Goal: Task Accomplishment & Management: Use online tool/utility

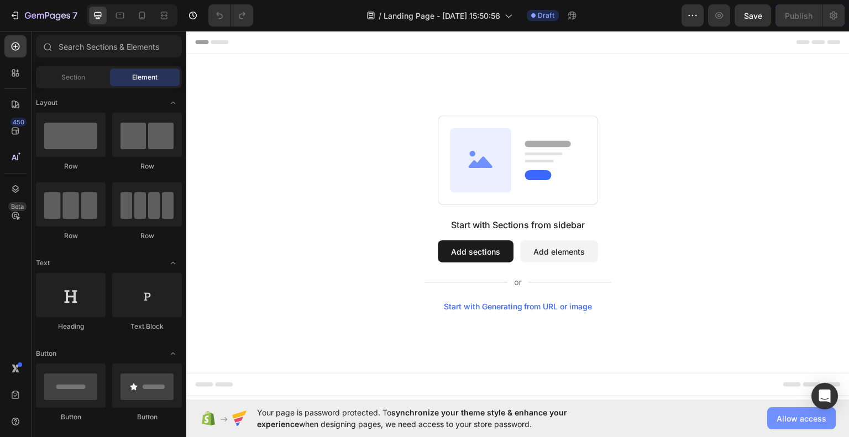
click at [784, 418] on span "Allow access" at bounding box center [801, 419] width 50 height 12
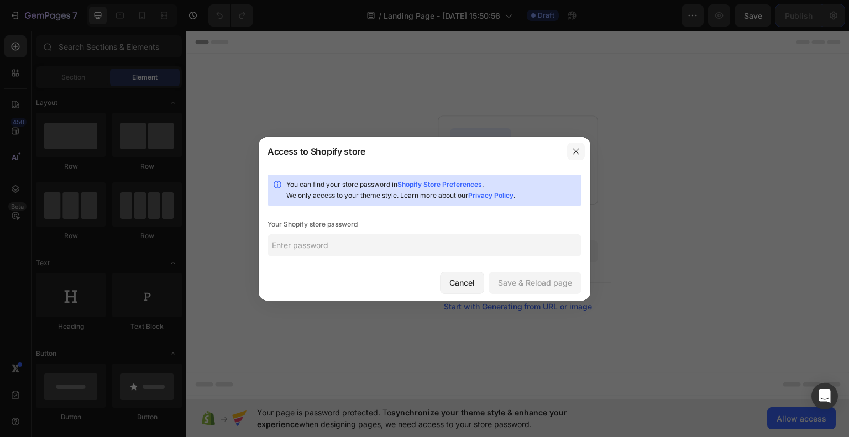
click at [577, 149] on icon "button" at bounding box center [576, 151] width 6 height 6
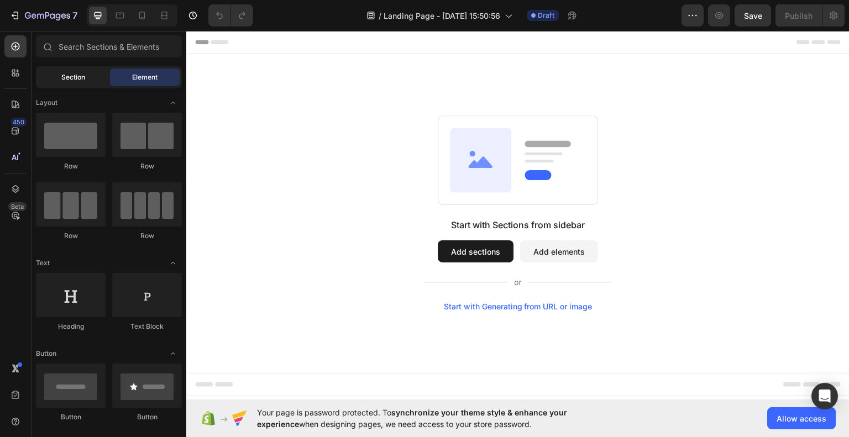
click at [73, 74] on span "Section" at bounding box center [73, 77] width 24 height 10
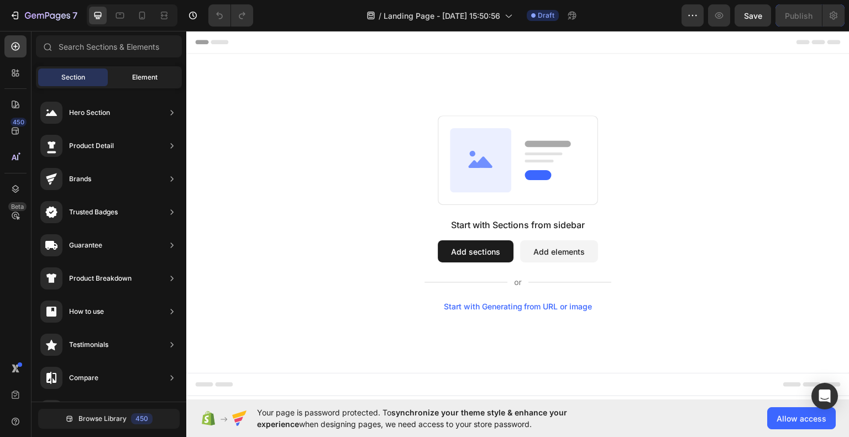
click at [125, 75] on div "Element" at bounding box center [145, 78] width 70 height 18
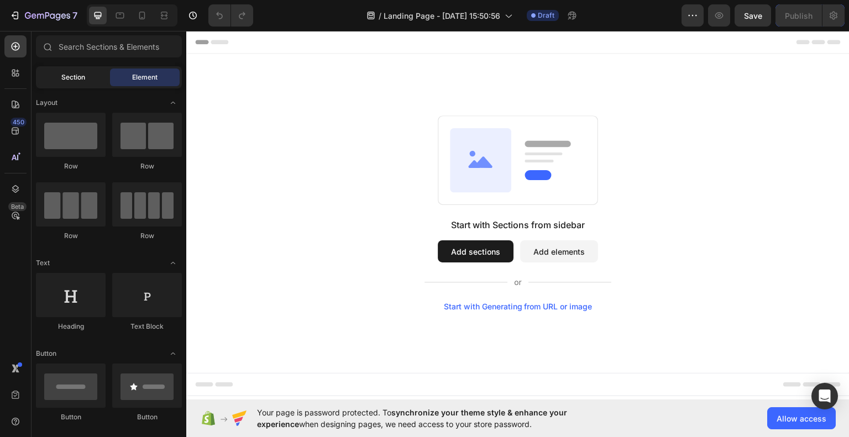
click at [86, 72] on div "Section" at bounding box center [73, 78] width 70 height 18
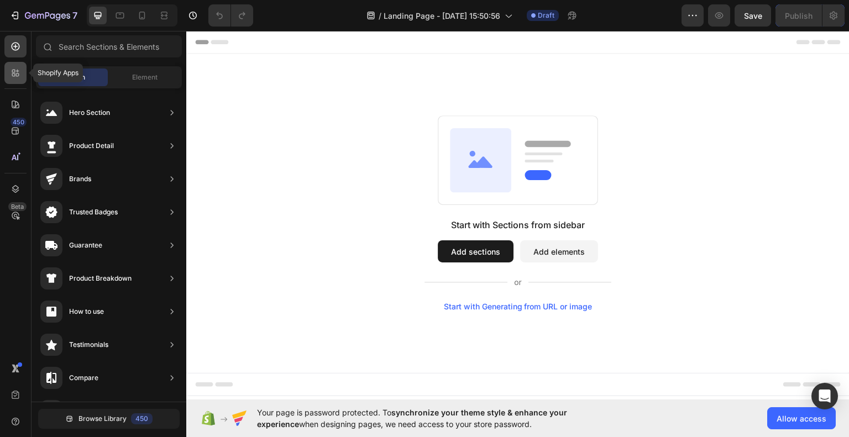
click at [12, 68] on icon at bounding box center [15, 72] width 11 height 11
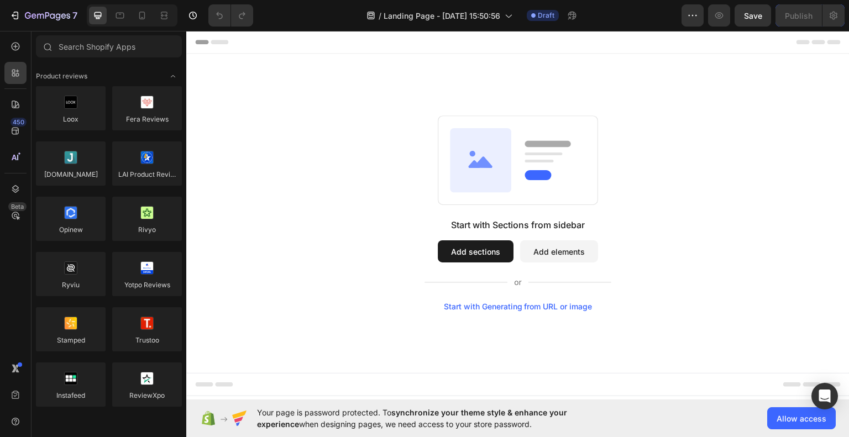
click at [462, 253] on button "Add sections" at bounding box center [476, 251] width 76 height 22
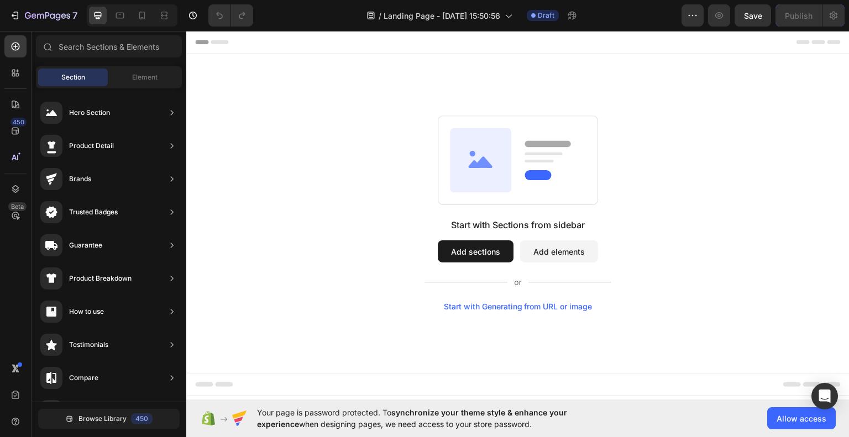
click at [474, 251] on button "Add sections" at bounding box center [476, 251] width 76 height 22
click at [558, 250] on button "Add elements" at bounding box center [559, 251] width 78 height 22
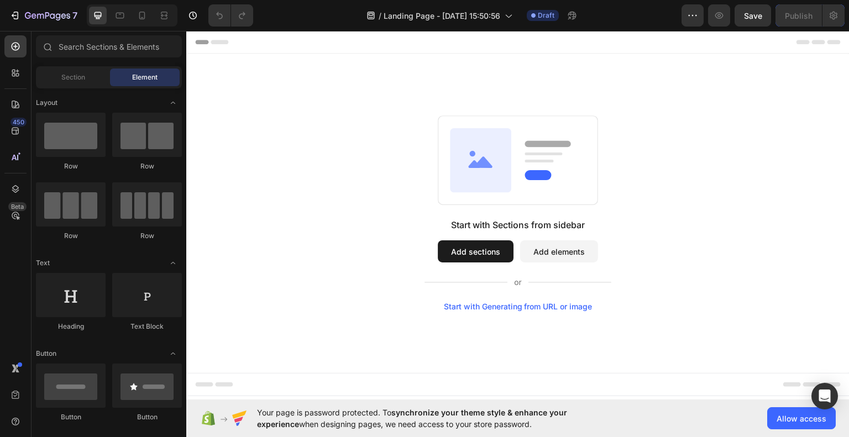
click at [471, 246] on button "Add sections" at bounding box center [476, 251] width 76 height 22
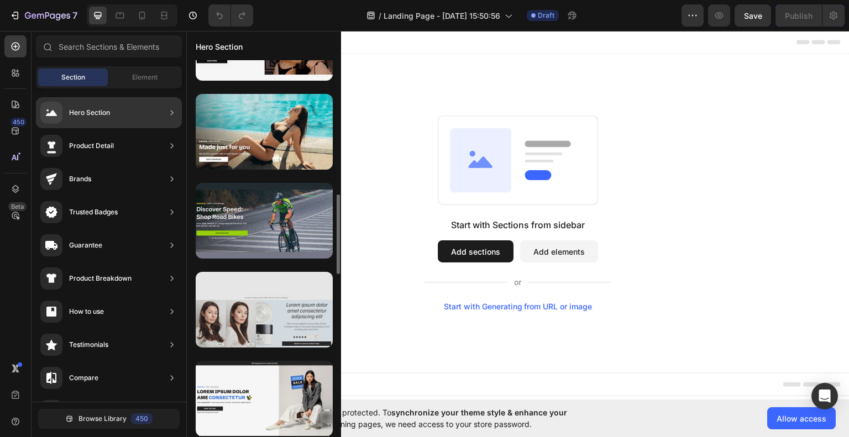
scroll to position [838, 0]
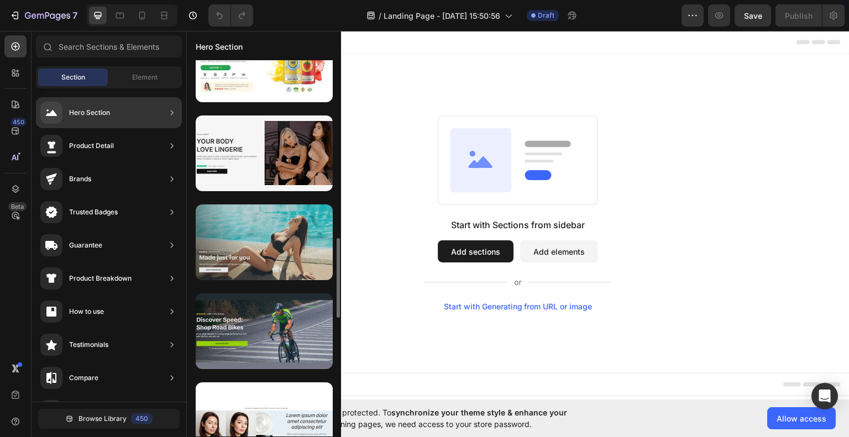
click at [264, 245] on div at bounding box center [264, 242] width 137 height 76
click at [253, 249] on div at bounding box center [264, 242] width 137 height 76
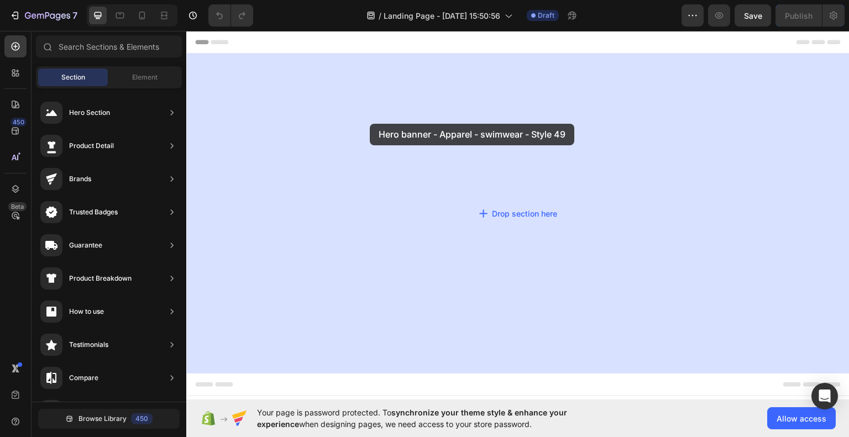
drag, startPoint x: 443, startPoint y: 270, endPoint x: 343, endPoint y: 141, distance: 163.8
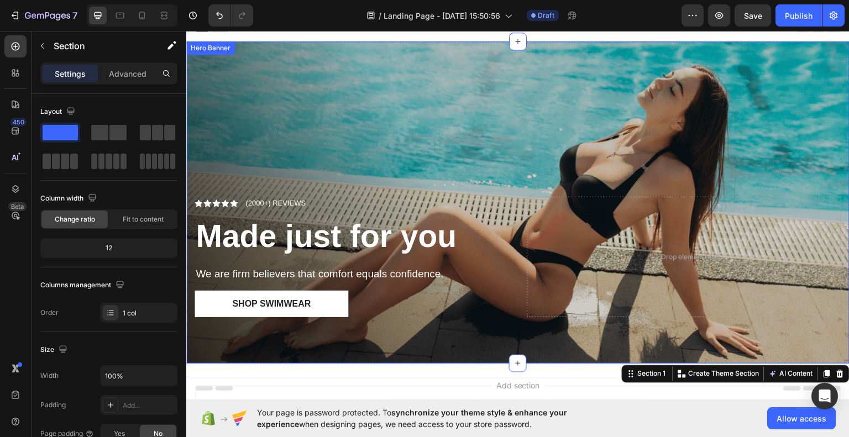
scroll to position [0, 0]
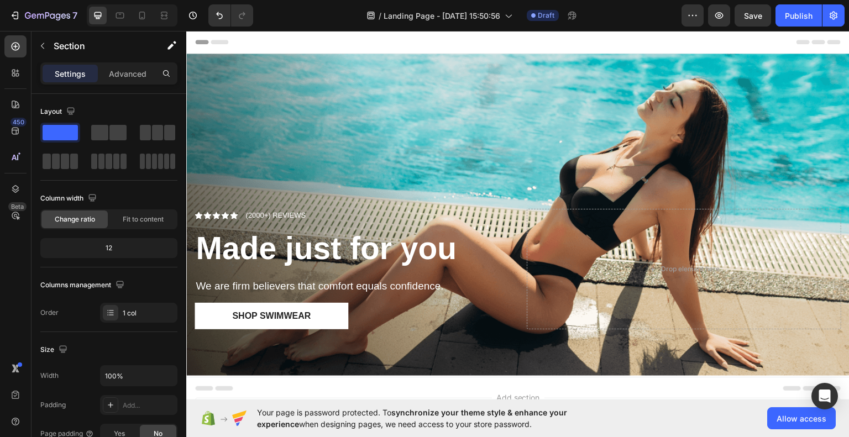
click at [327, 43] on div "Header" at bounding box center [518, 41] width 646 height 22
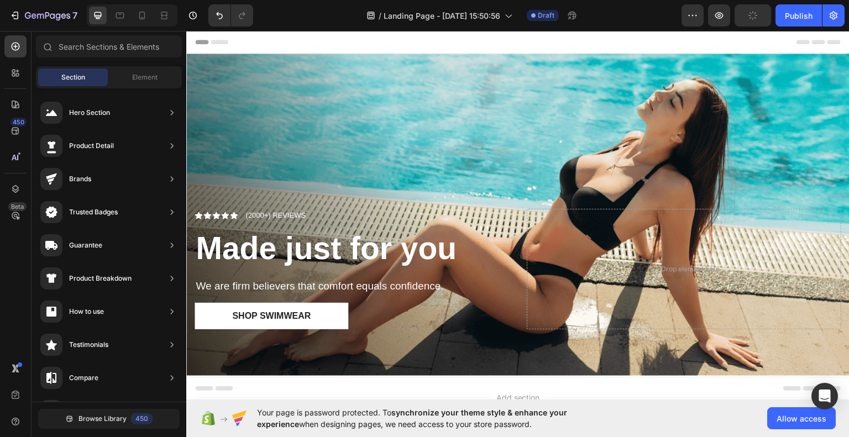
click at [223, 41] on span "Header" at bounding box center [219, 41] width 24 height 11
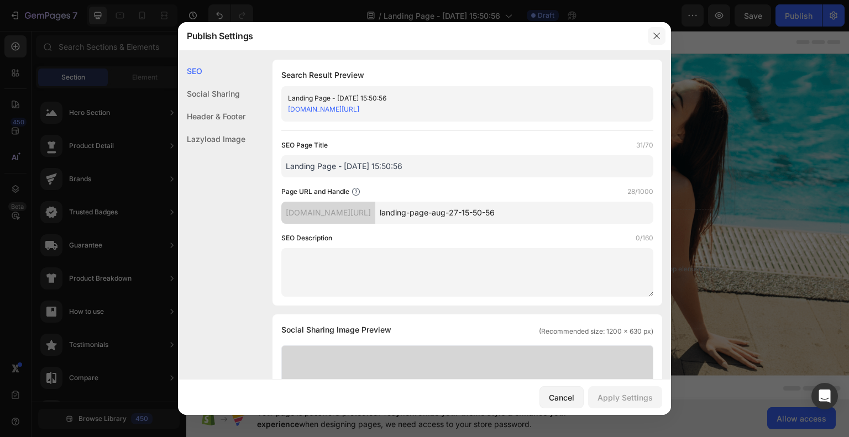
click at [658, 34] on icon "button" at bounding box center [656, 36] width 6 height 6
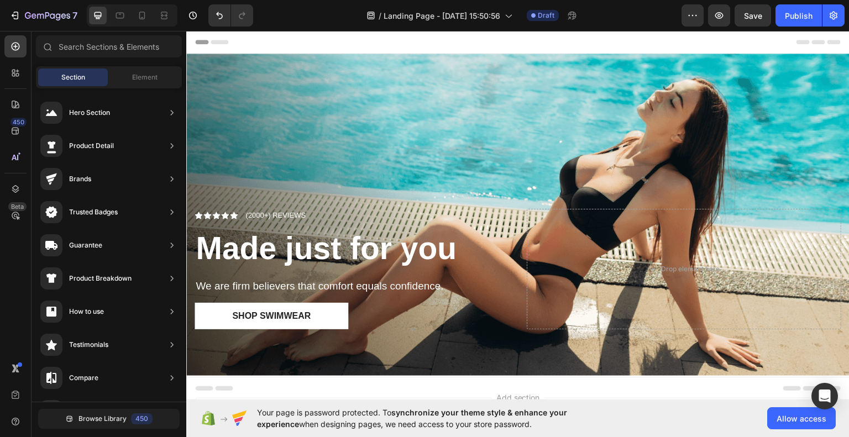
click at [356, 41] on div "Header" at bounding box center [518, 41] width 646 height 22
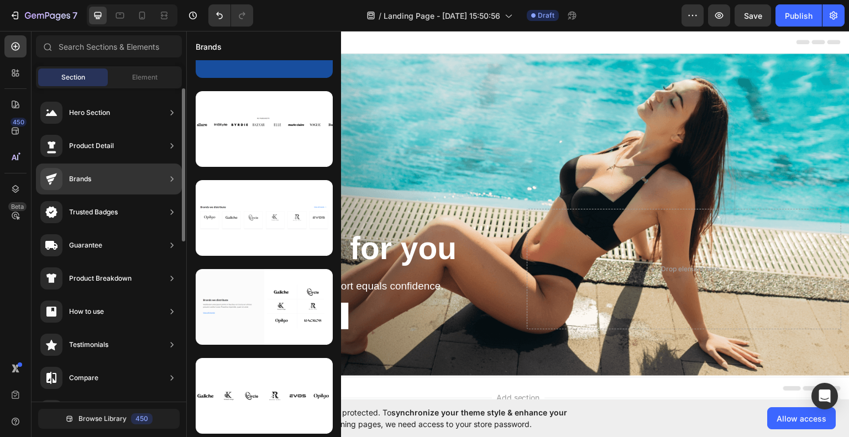
scroll to position [150, 0]
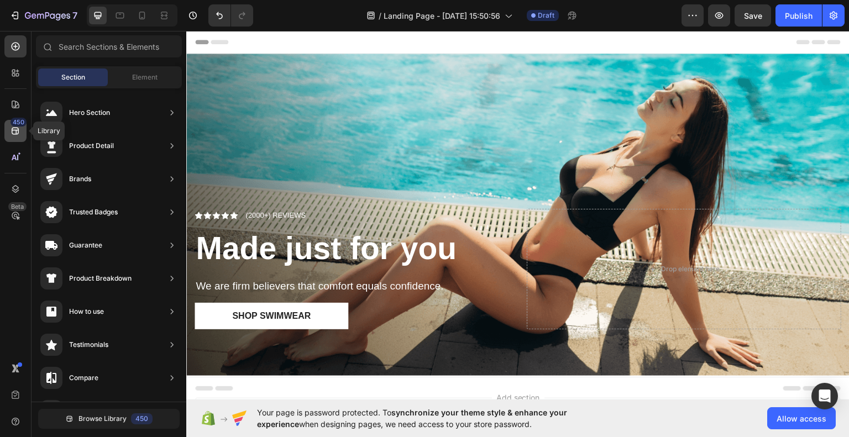
click at [14, 131] on icon at bounding box center [15, 130] width 11 height 11
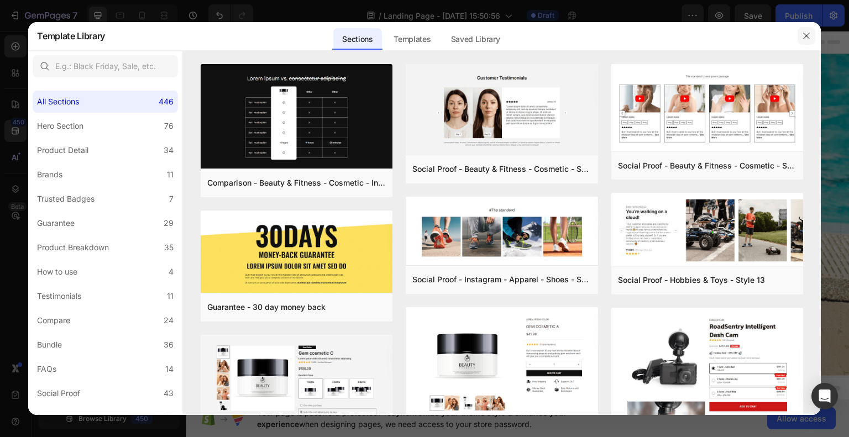
click at [808, 37] on icon "button" at bounding box center [806, 36] width 9 height 9
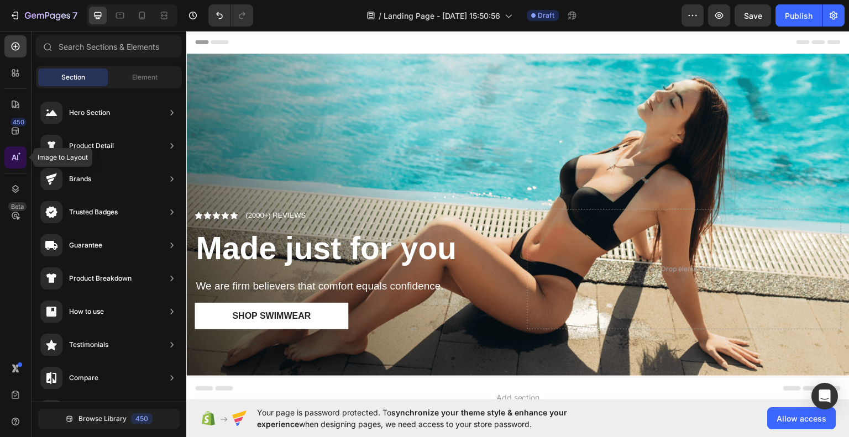
click at [17, 155] on icon at bounding box center [17, 158] width 1 height 6
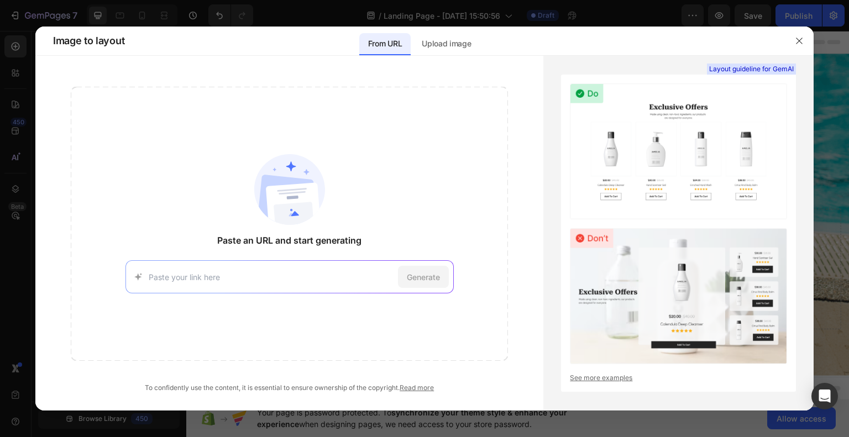
click at [258, 274] on input at bounding box center [271, 277] width 245 height 12
click at [194, 161] on div "Paste an URL and start generating [URL][DOMAIN_NAME] Try with this page Generate" at bounding box center [289, 224] width 437 height 274
click at [443, 40] on p "Upload image" at bounding box center [446, 43] width 49 height 13
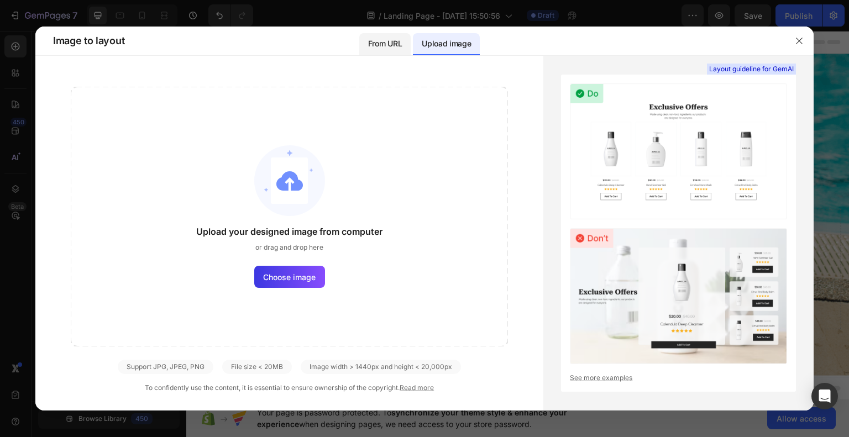
click at [375, 42] on p "From URL" at bounding box center [385, 43] width 34 height 13
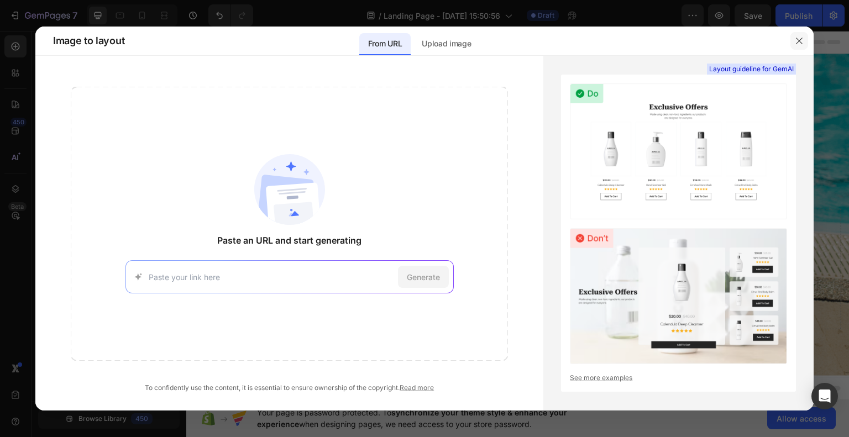
click at [802, 35] on button "button" at bounding box center [799, 41] width 18 height 18
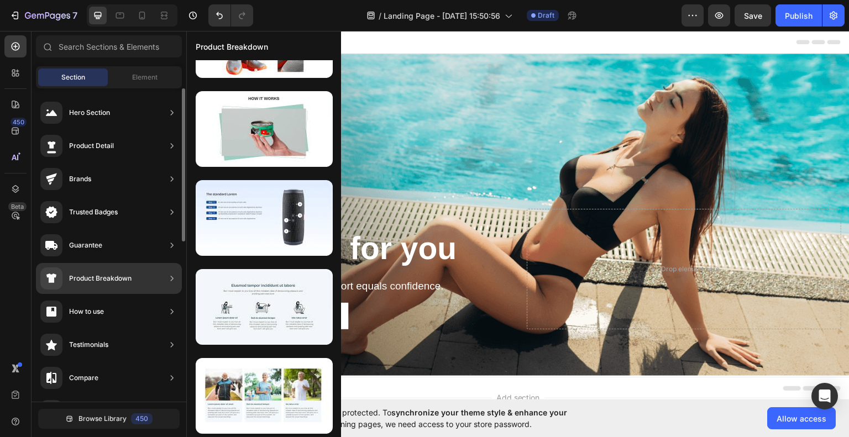
scroll to position [61, 0]
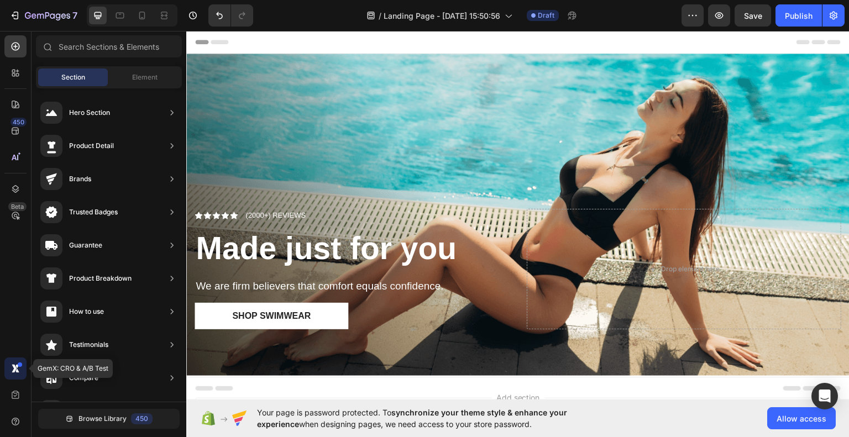
click at [15, 366] on icon at bounding box center [14, 368] width 5 height 8
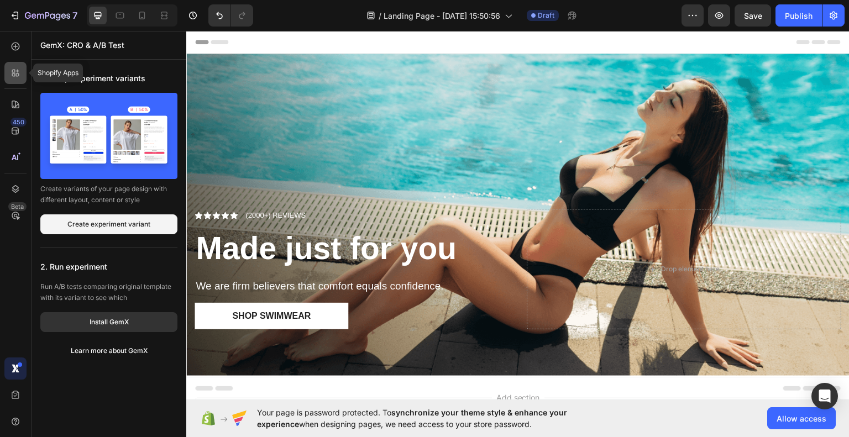
click at [16, 80] on div at bounding box center [15, 73] width 22 height 22
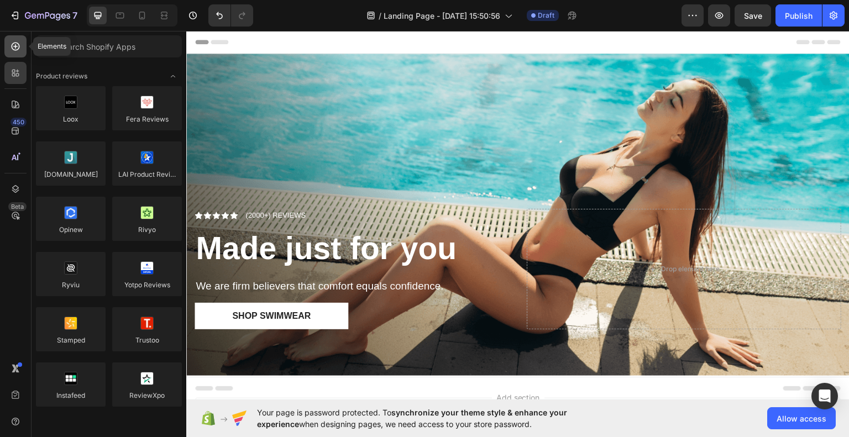
click at [13, 47] on icon at bounding box center [15, 46] width 11 height 11
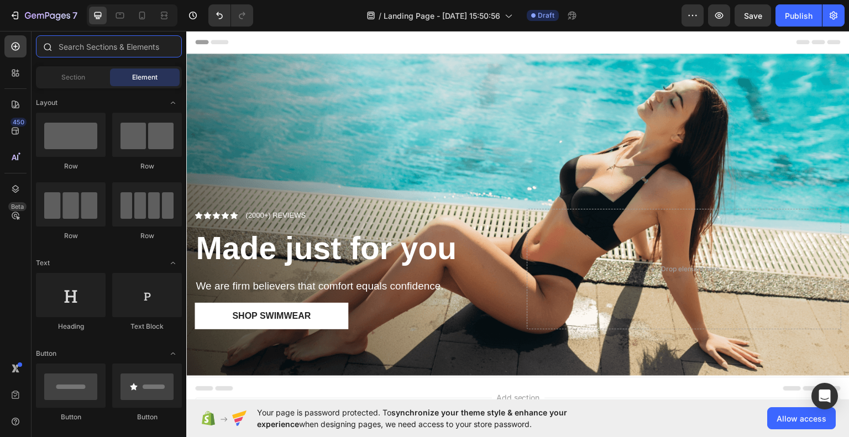
click at [114, 49] on input "text" at bounding box center [109, 46] width 146 height 22
click at [93, 43] on input "text" at bounding box center [109, 46] width 146 height 22
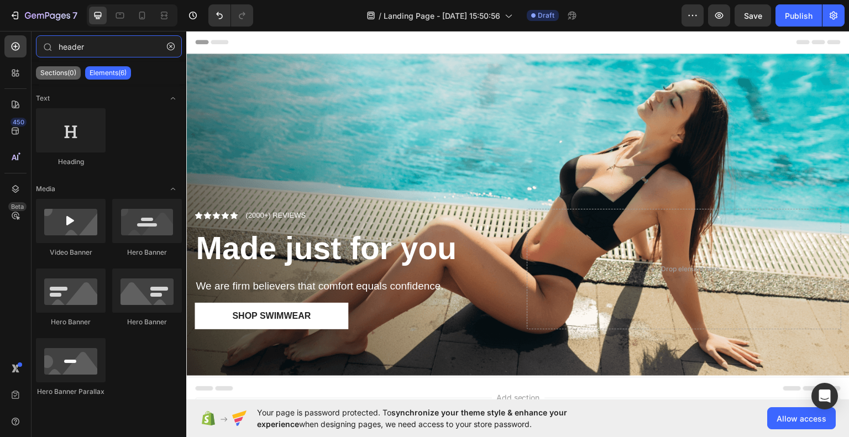
type input "header"
click at [62, 72] on p "Sections(0)" at bounding box center [58, 73] width 36 height 9
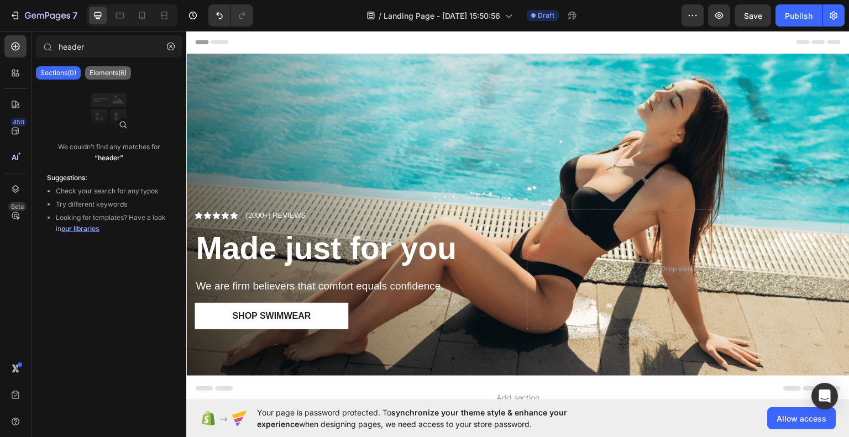
click at [117, 70] on p "Elements(6)" at bounding box center [108, 73] width 37 height 9
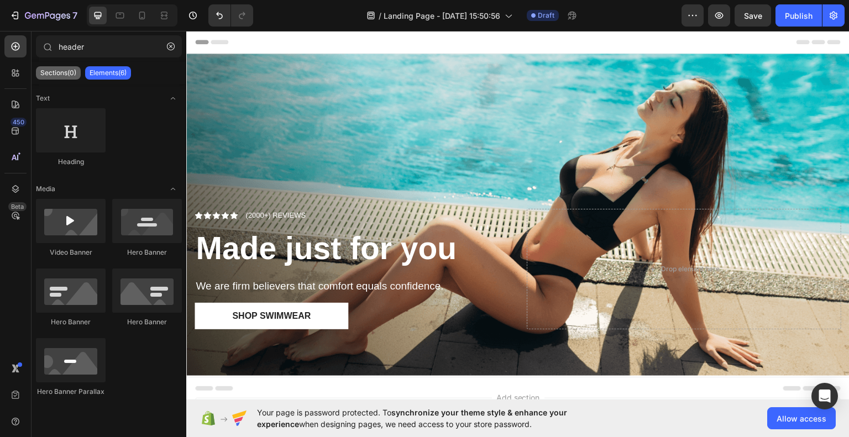
click at [69, 67] on div "Sections(0)" at bounding box center [58, 72] width 45 height 13
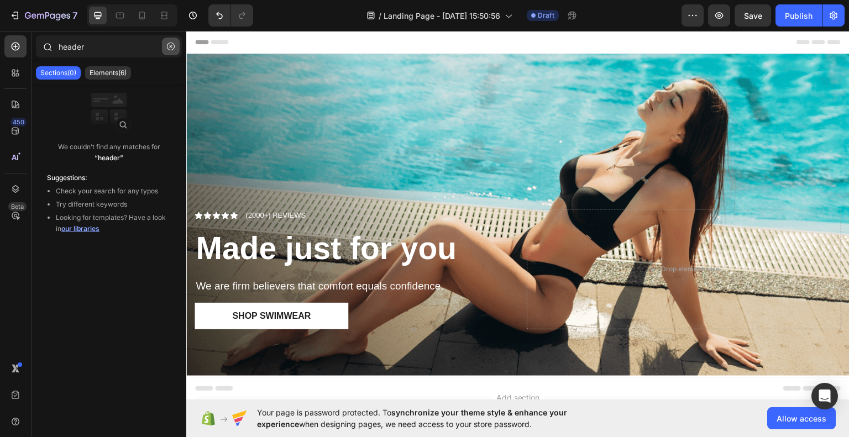
click at [171, 46] on icon "button" at bounding box center [171, 47] width 8 height 8
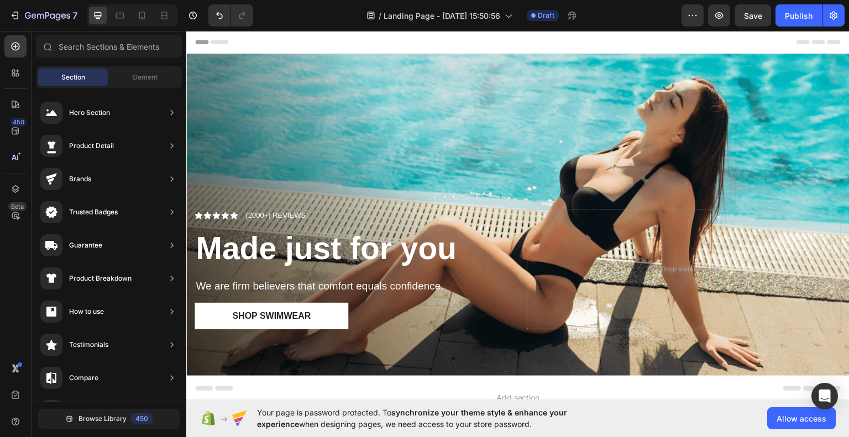
click at [211, 42] on span "Header" at bounding box center [219, 41] width 24 height 11
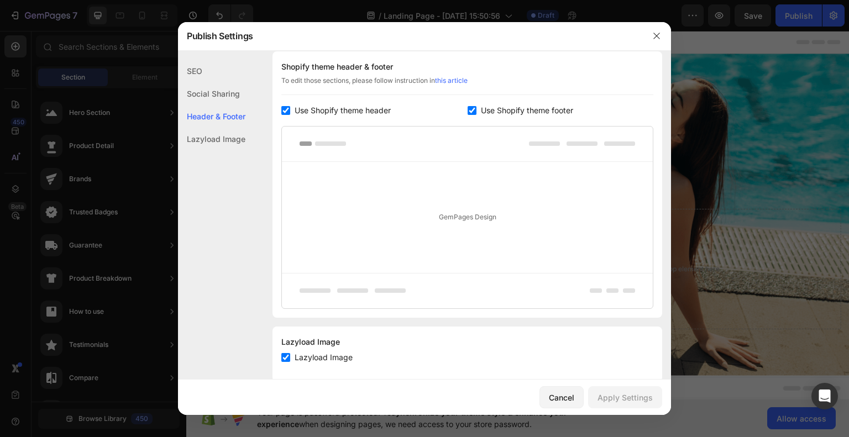
scroll to position [547, 0]
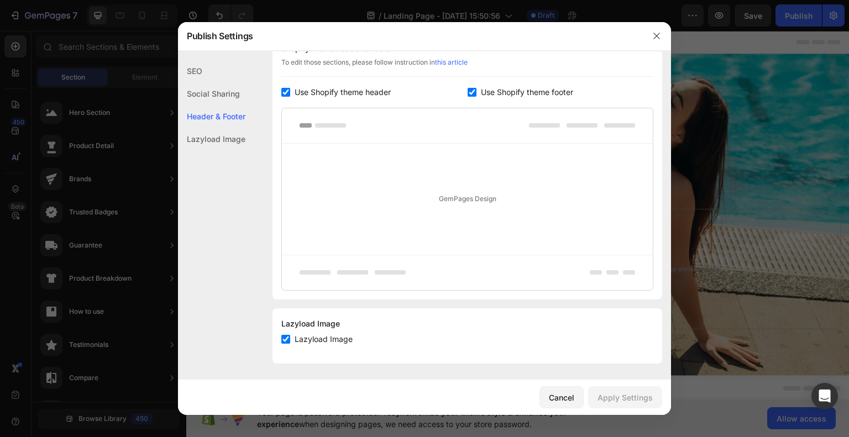
click at [235, 117] on div "Header & Footer" at bounding box center [211, 116] width 67 height 23
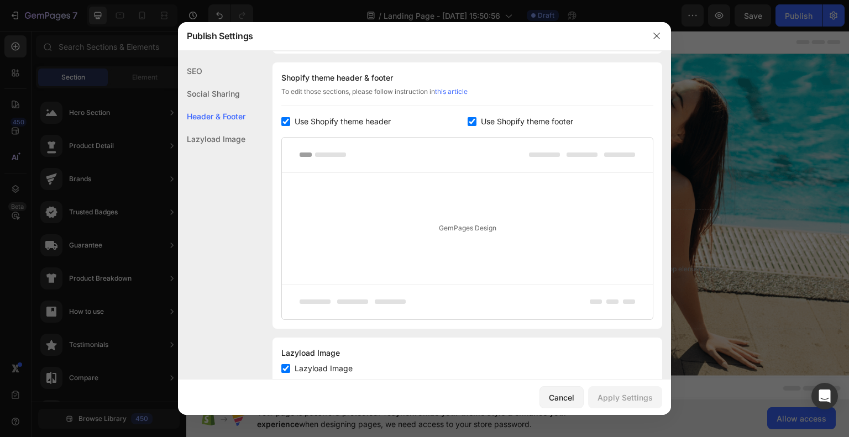
click at [229, 105] on div "Social Sharing" at bounding box center [211, 116] width 67 height 23
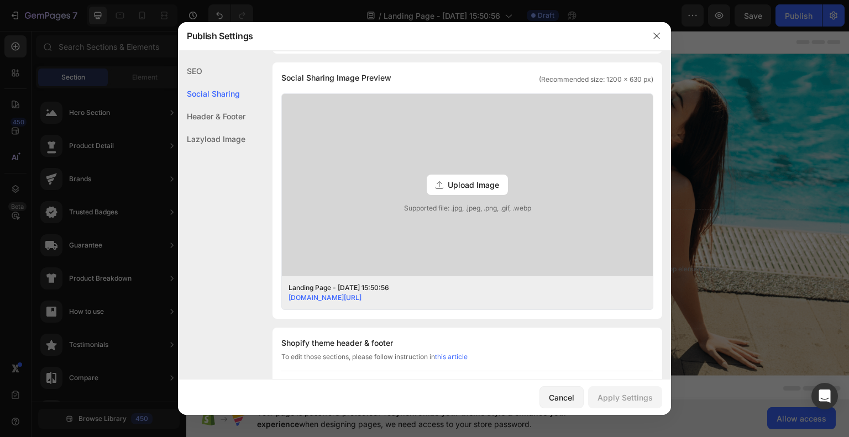
click at [223, 82] on div "SEO" at bounding box center [211, 93] width 67 height 23
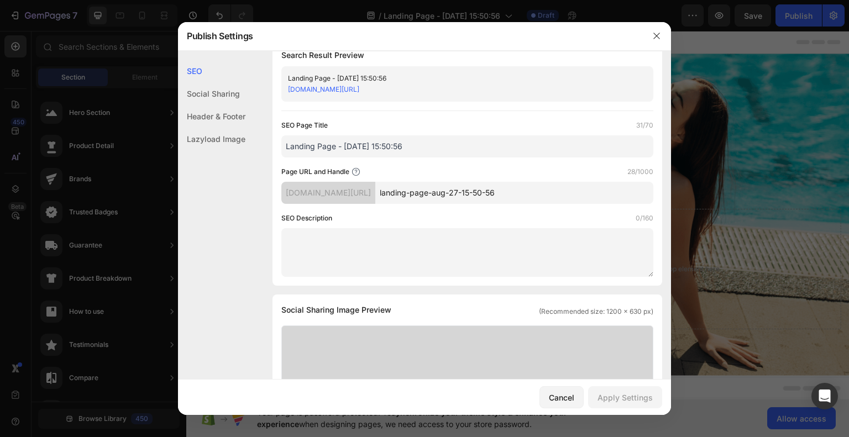
scroll to position [0, 0]
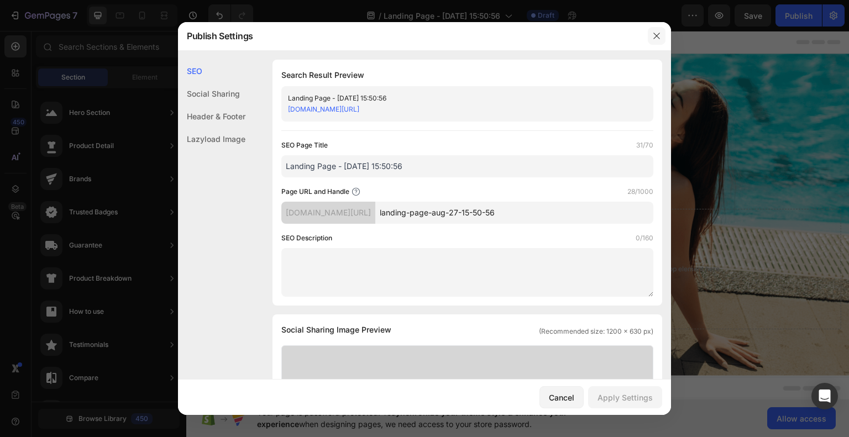
click at [658, 39] on icon "button" at bounding box center [656, 36] width 9 height 9
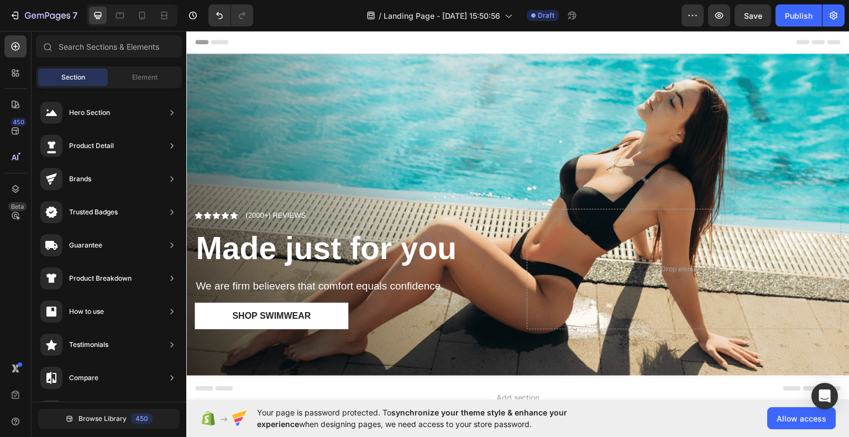
click at [381, 43] on div "Header" at bounding box center [518, 41] width 646 height 22
click at [381, 46] on div "Header" at bounding box center [518, 41] width 646 height 22
click at [381, 43] on div "Header" at bounding box center [518, 41] width 646 height 22
click at [201, 41] on icon at bounding box center [199, 42] width 8 height 8
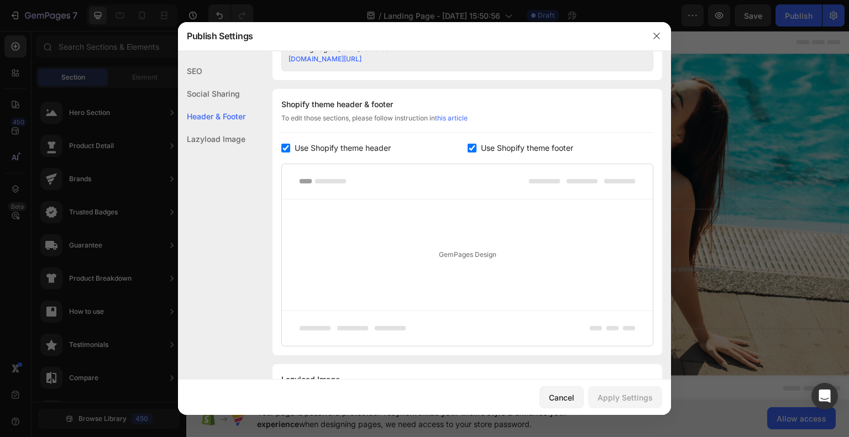
scroll to position [517, 0]
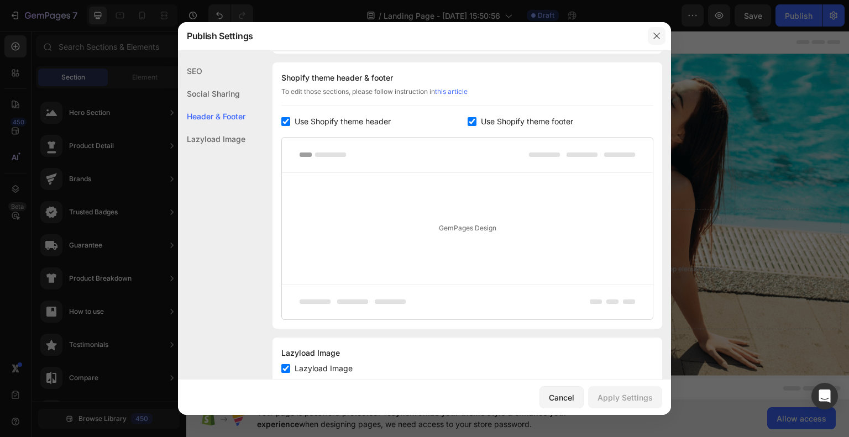
click at [650, 38] on button "button" at bounding box center [657, 36] width 18 height 18
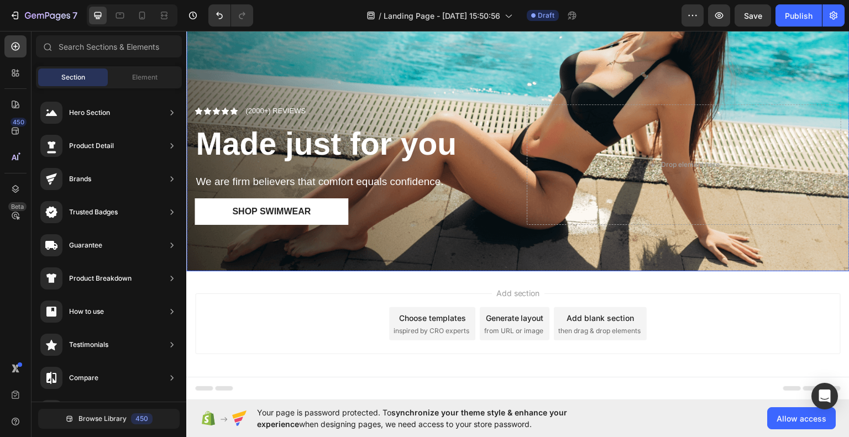
scroll to position [107, 0]
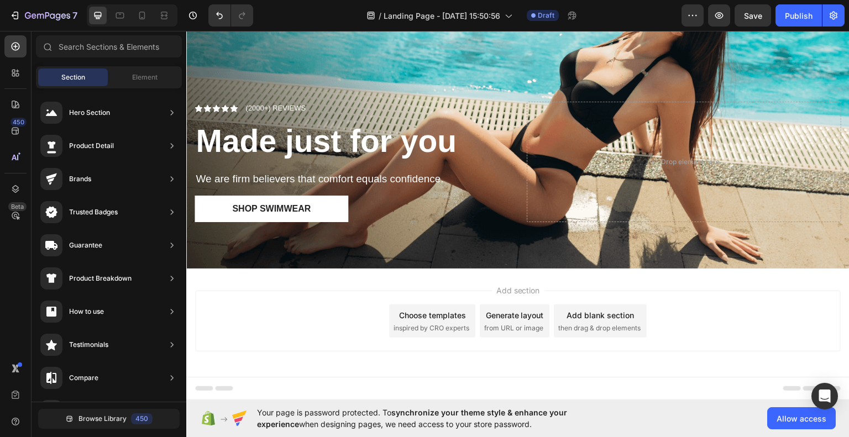
click at [434, 323] on span "inspired by CRO experts" at bounding box center [431, 328] width 76 height 10
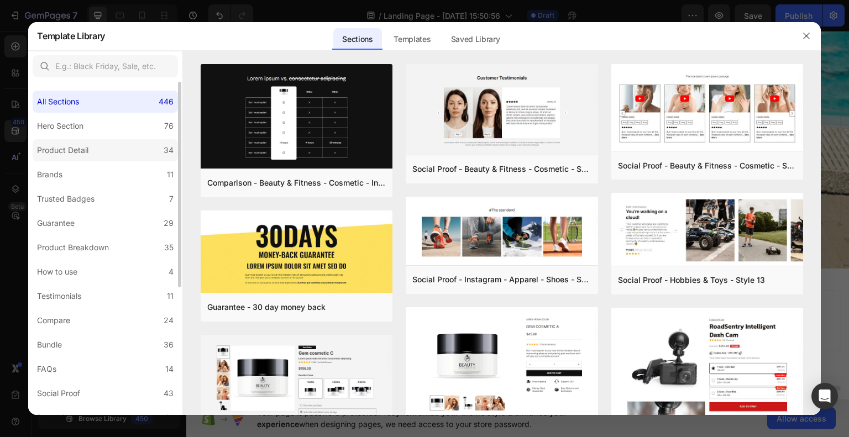
click at [93, 150] on label "Product Detail 34" at bounding box center [105, 150] width 145 height 22
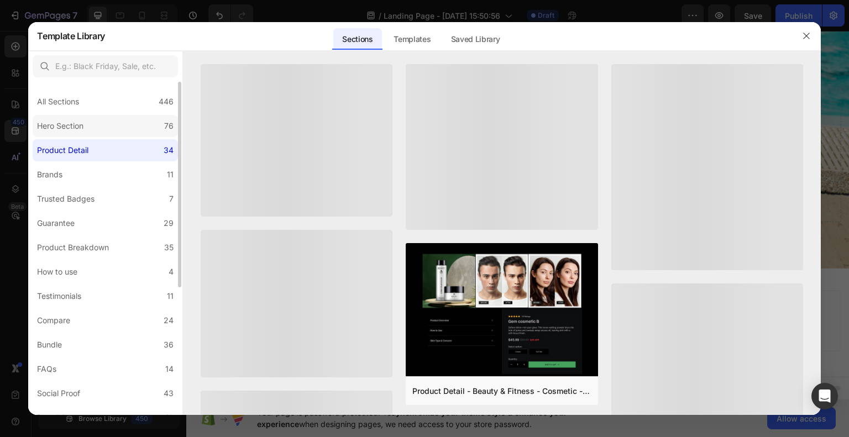
click at [98, 129] on label "Hero Section 76" at bounding box center [105, 126] width 145 height 22
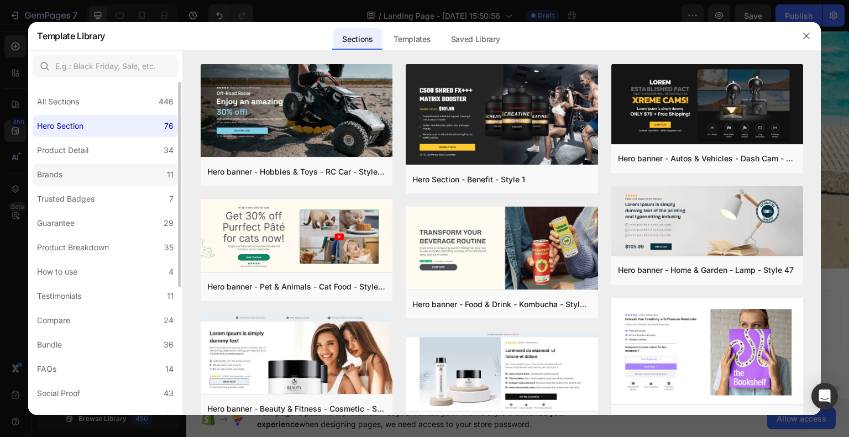
click at [86, 172] on label "Brands 11" at bounding box center [105, 175] width 145 height 22
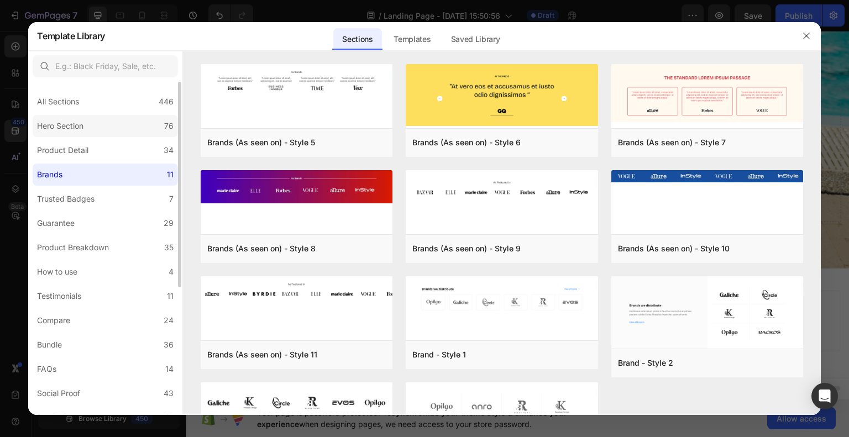
click at [81, 131] on div "Hero Section" at bounding box center [60, 125] width 46 height 13
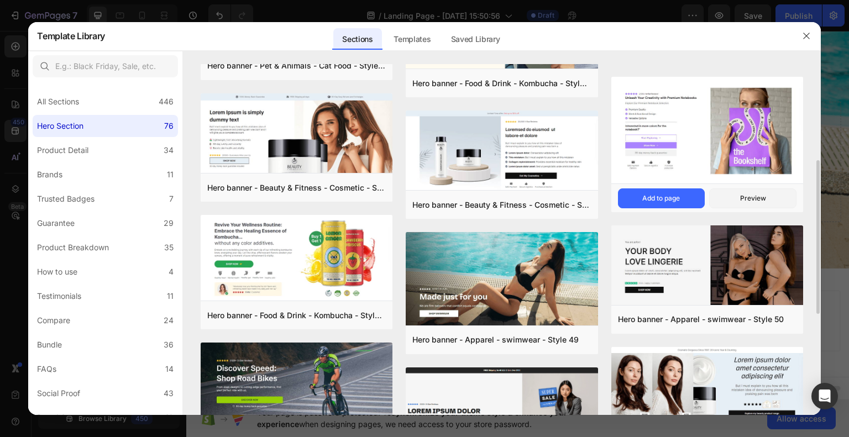
scroll to position [276, 0]
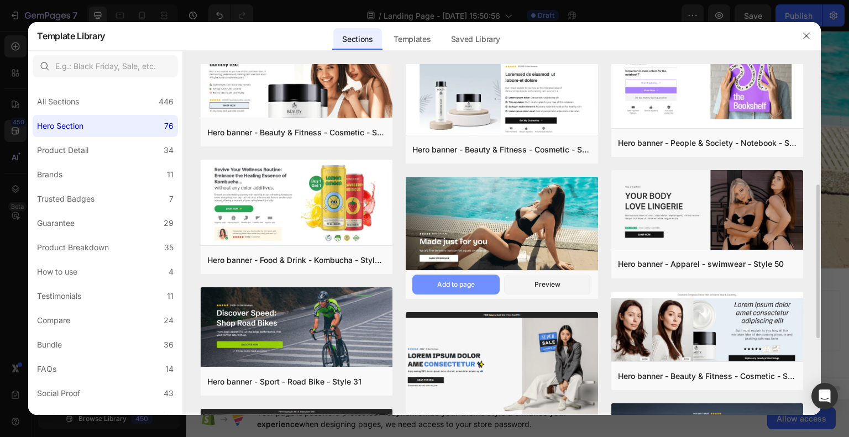
click at [450, 285] on div "Add to page" at bounding box center [456, 285] width 38 height 10
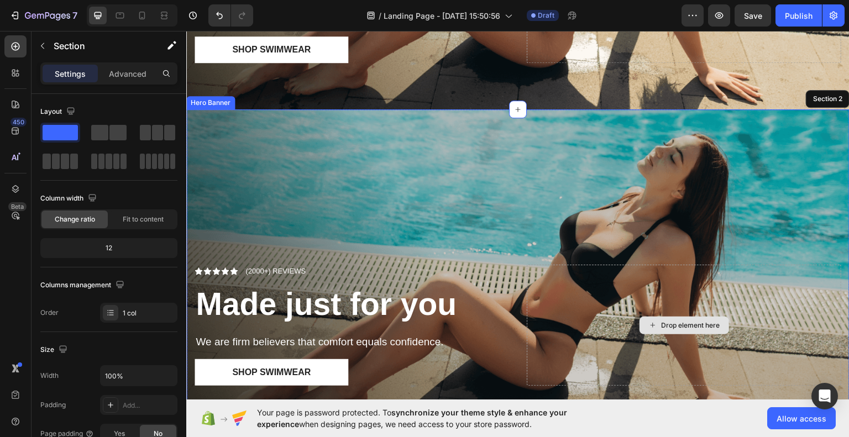
scroll to position [230, 0]
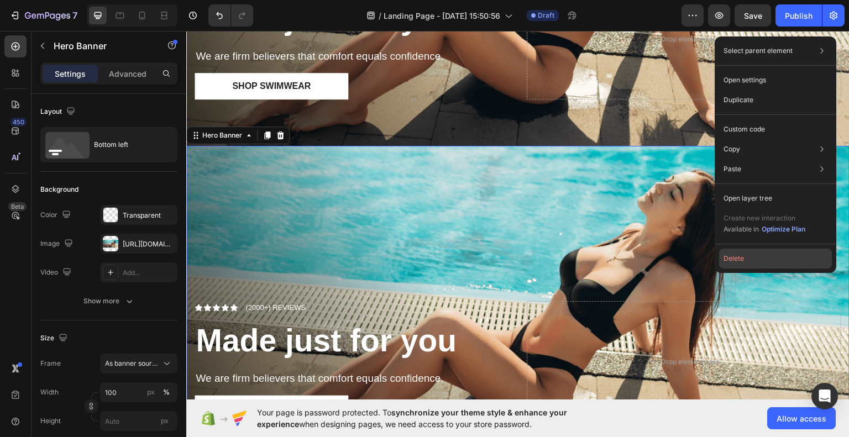
click at [739, 258] on button "Delete" at bounding box center [775, 259] width 113 height 20
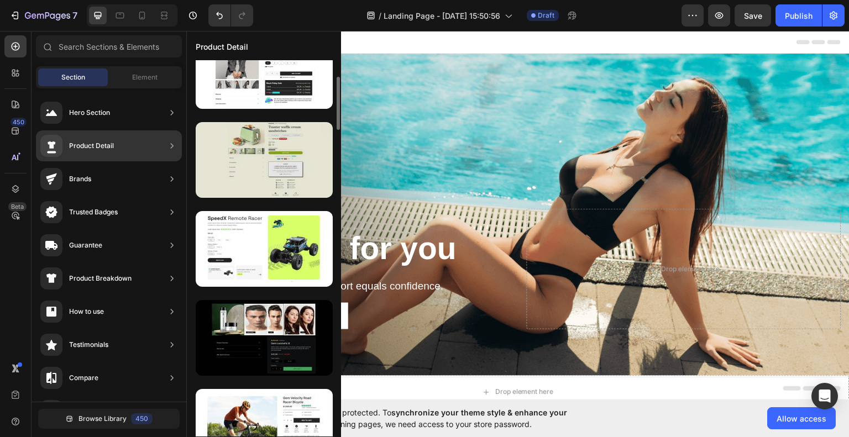
scroll to position [64, 0]
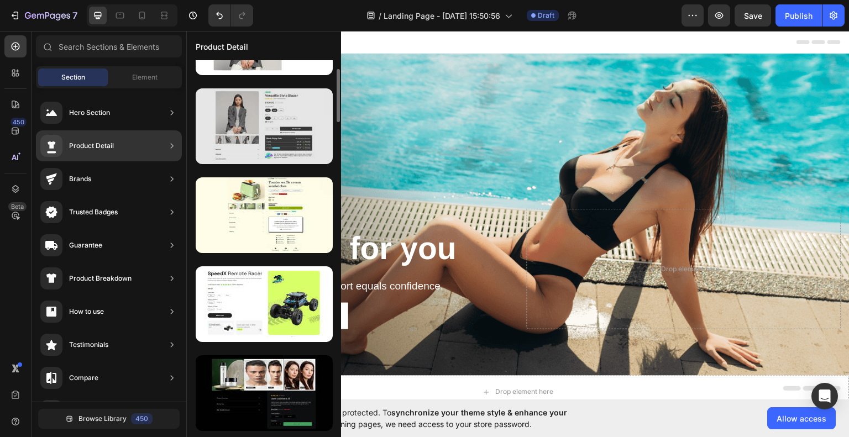
click at [258, 137] on div at bounding box center [264, 126] width 137 height 76
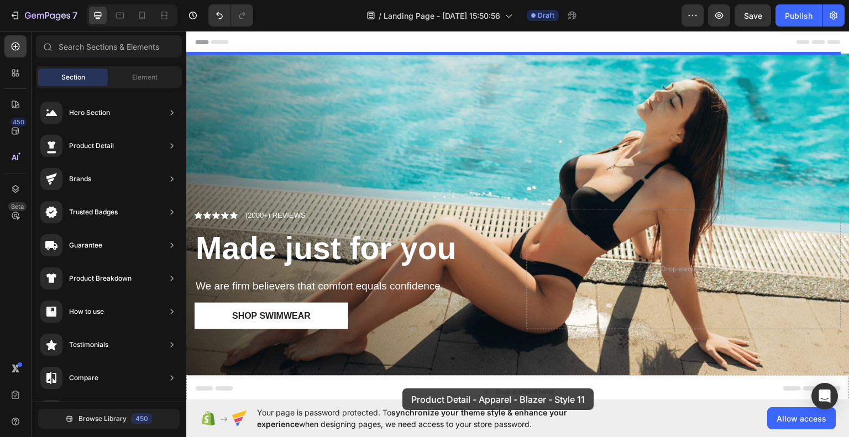
scroll to position [140, 0]
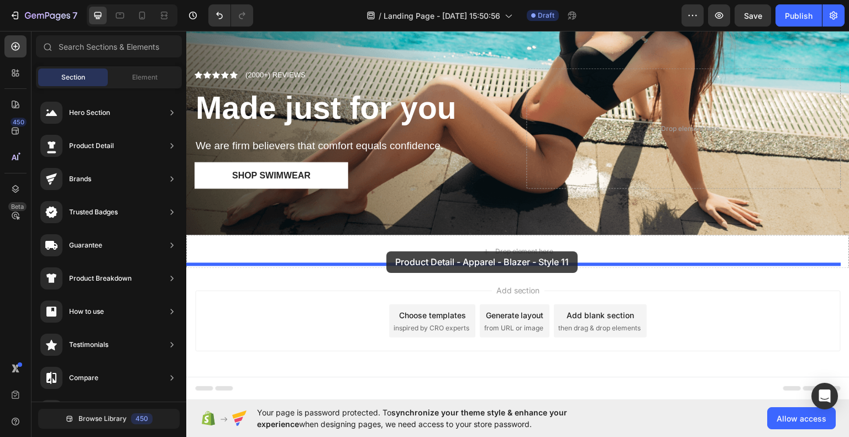
drag, startPoint x: 444, startPoint y: 167, endPoint x: 386, endPoint y: 251, distance: 101.6
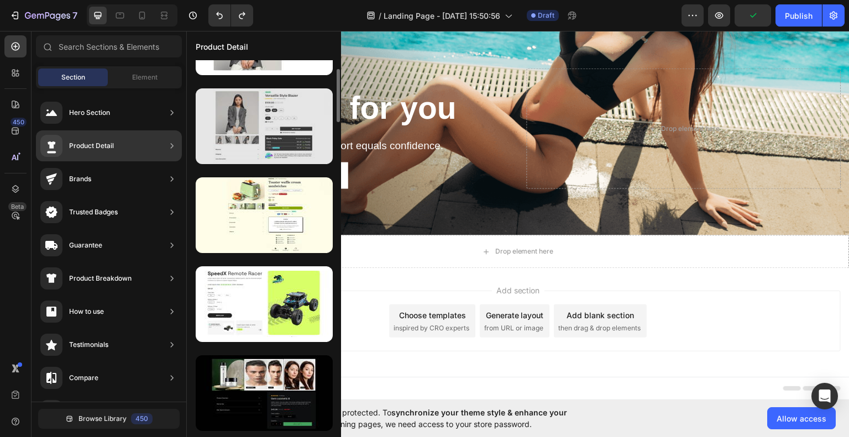
click at [233, 130] on div at bounding box center [264, 126] width 137 height 76
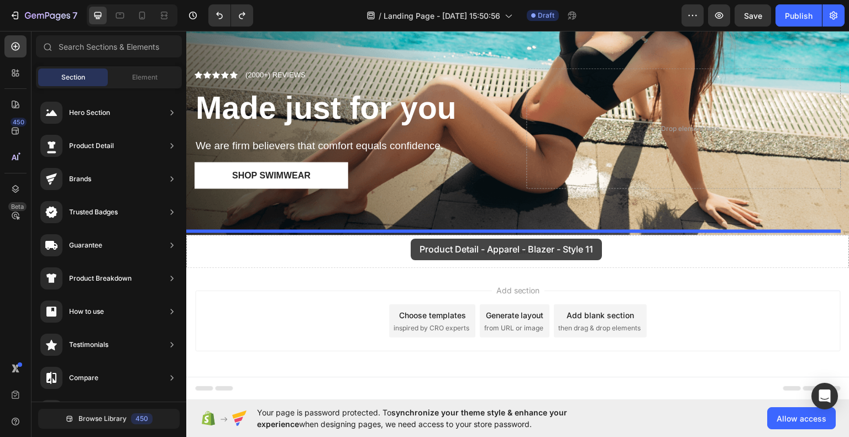
drag, startPoint x: 419, startPoint y: 160, endPoint x: 411, endPoint y: 238, distance: 78.4
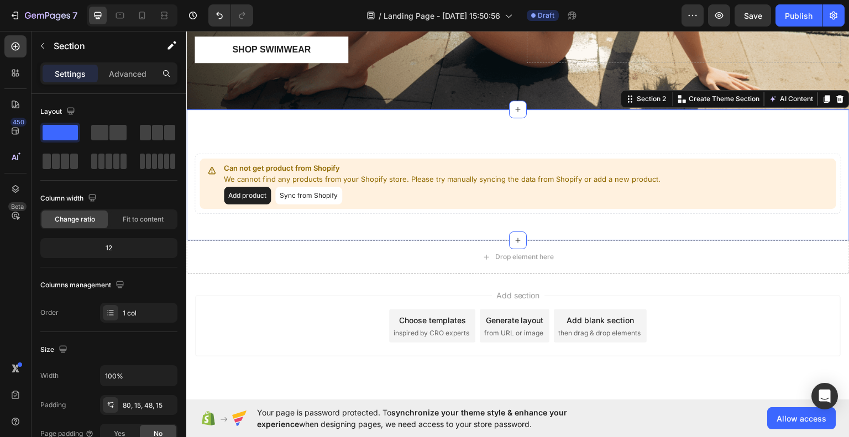
scroll to position [294, 0]
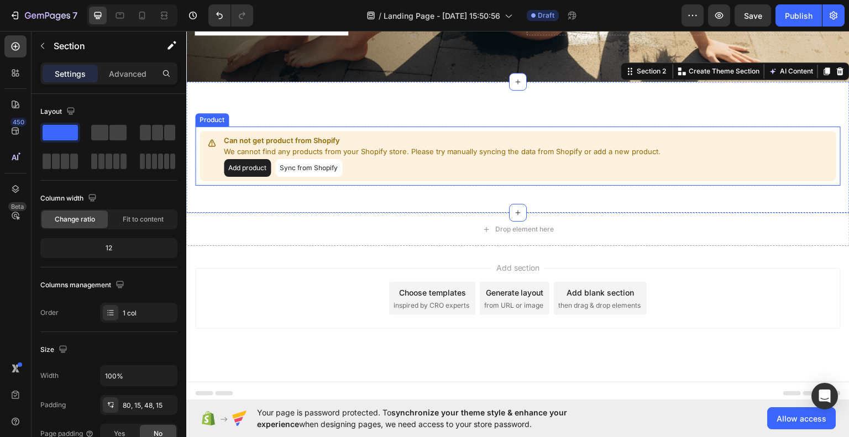
click at [243, 165] on button "Add product" at bounding box center [247, 168] width 47 height 18
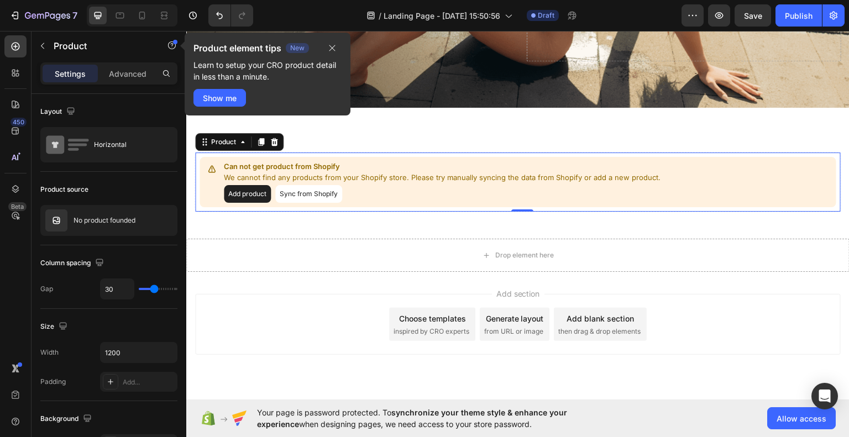
scroll to position [128, 0]
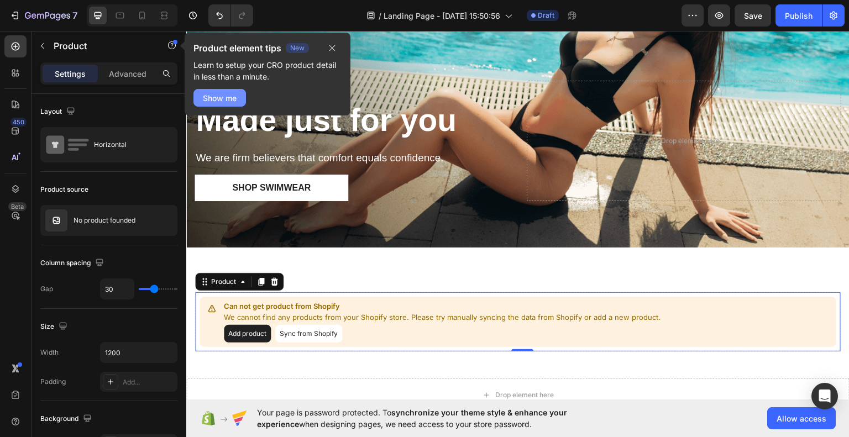
click at [219, 96] on div "Show me" at bounding box center [220, 98] width 34 height 12
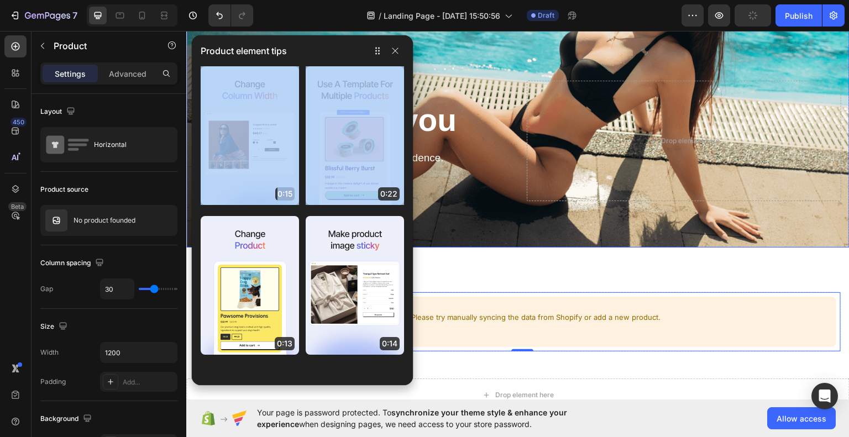
drag, startPoint x: 436, startPoint y: 172, endPoint x: 467, endPoint y: 232, distance: 66.7
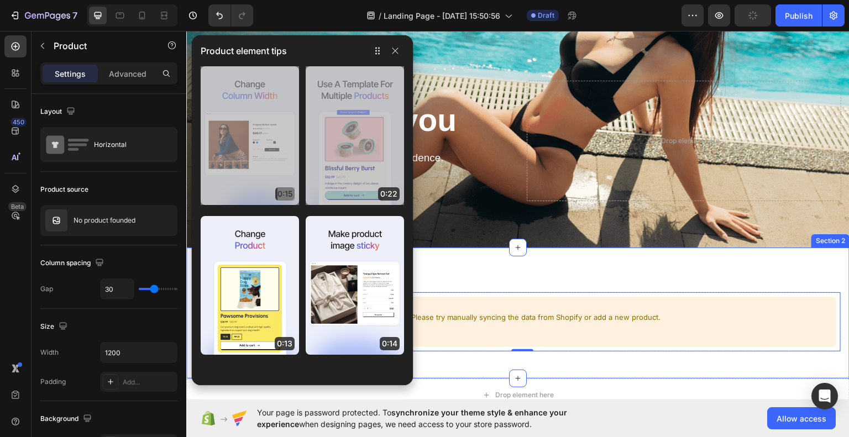
click at [482, 261] on div "Can not get product from Shopify We cannot find any products from your Shopify …" at bounding box center [517, 312] width 663 height 131
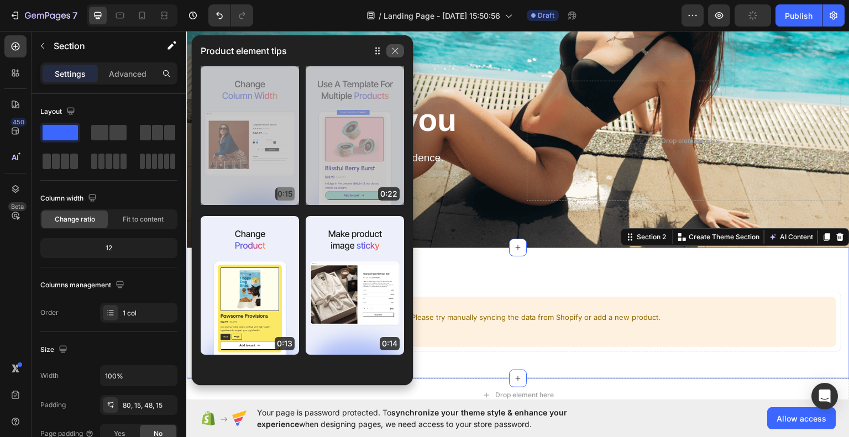
click at [396, 47] on icon "button" at bounding box center [395, 50] width 9 height 9
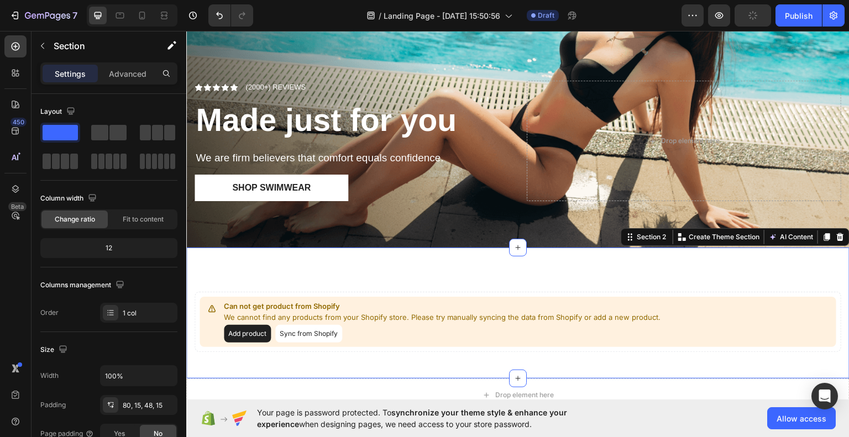
click at [349, 269] on div "Can not get product from Shopify We cannot find any products from your Shopify …" at bounding box center [517, 312] width 663 height 131
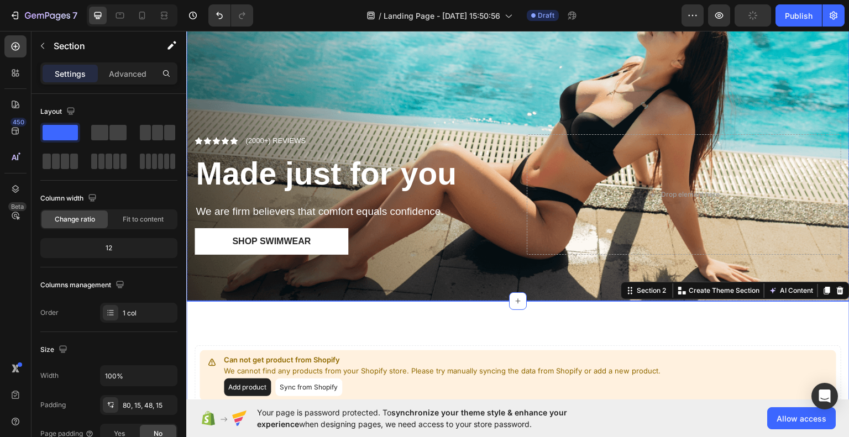
scroll to position [73, 0]
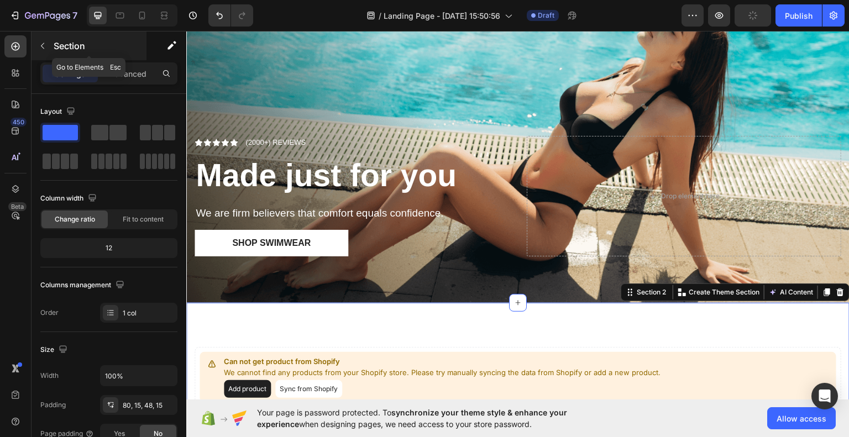
click at [45, 44] on icon "button" at bounding box center [42, 45] width 9 height 9
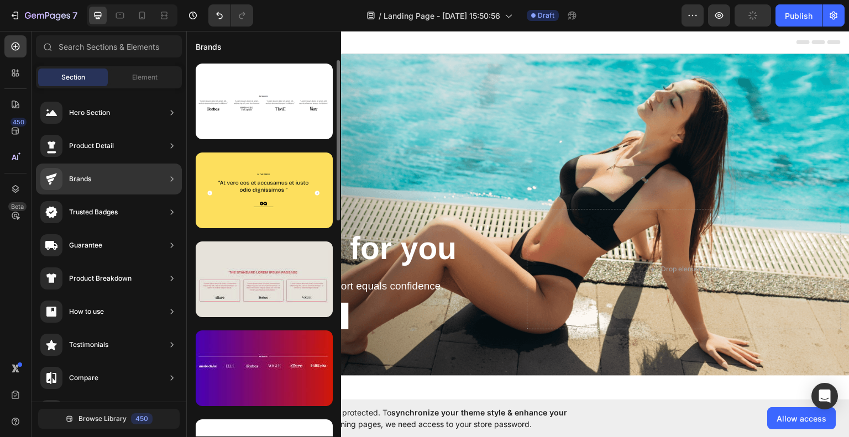
scroll to position [111, 0]
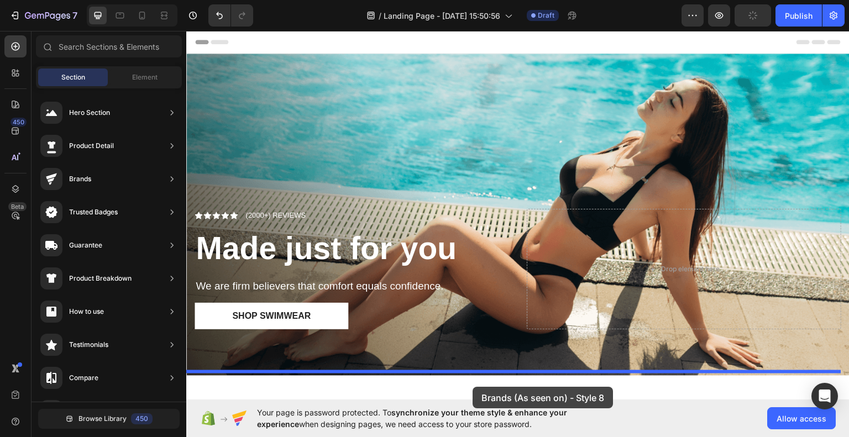
drag, startPoint x: 427, startPoint y: 283, endPoint x: 428, endPoint y: 390, distance: 107.2
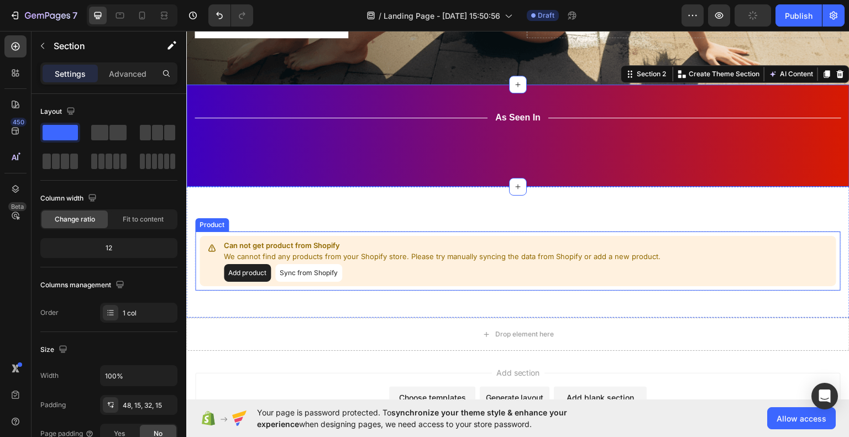
scroll to position [283, 0]
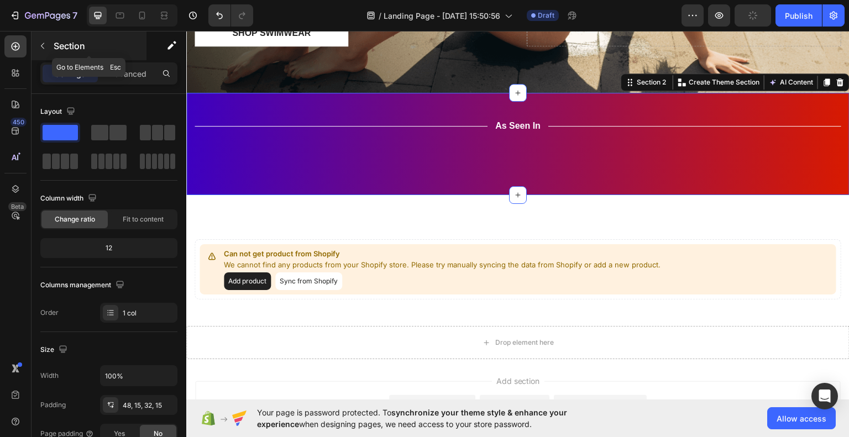
click at [40, 44] on icon "button" at bounding box center [42, 45] width 9 height 9
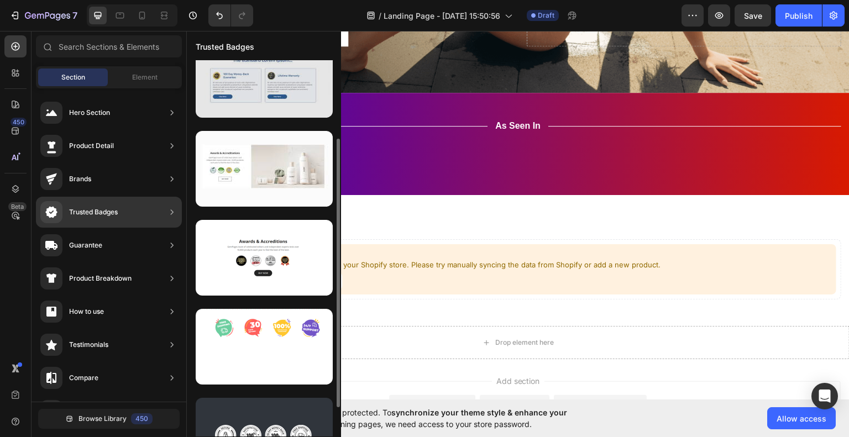
click at [237, 108] on div at bounding box center [264, 80] width 137 height 76
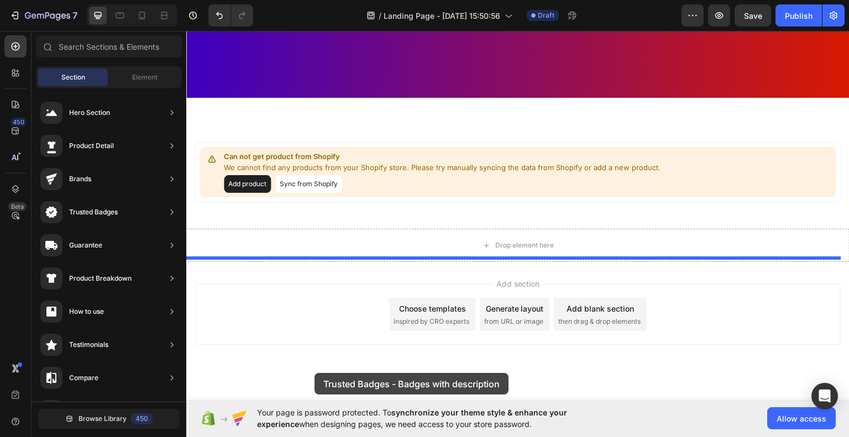
scroll to position [430, 0]
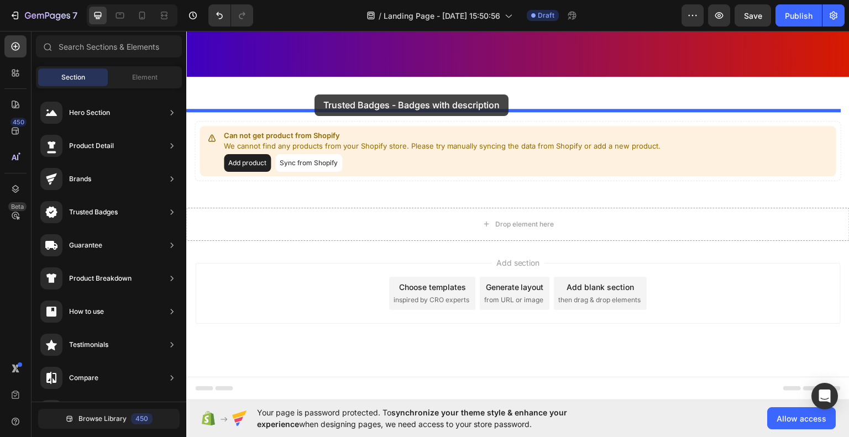
drag, startPoint x: 423, startPoint y: 138, endPoint x: 314, endPoint y: 94, distance: 117.0
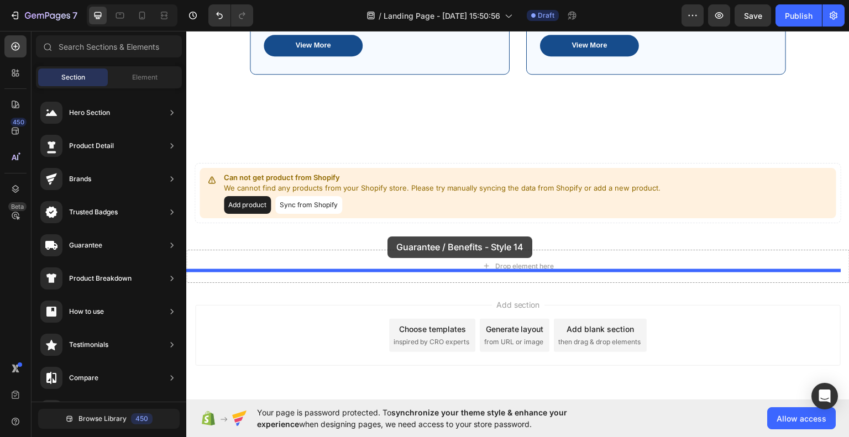
scroll to position [738, 0]
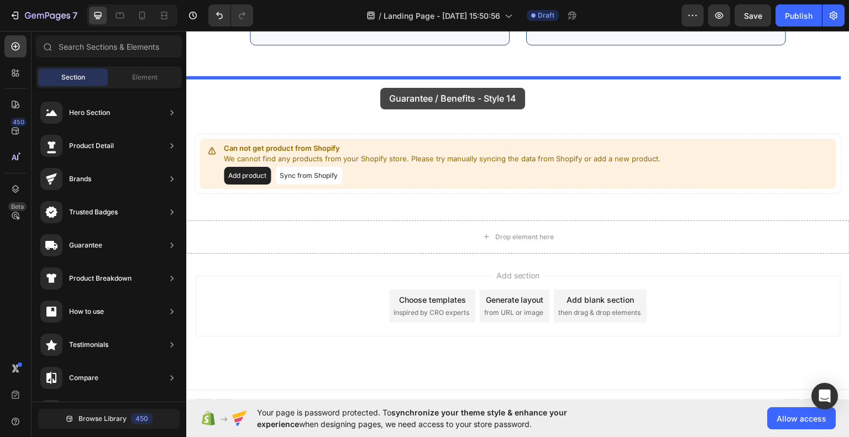
drag, startPoint x: 419, startPoint y: 348, endPoint x: 380, endPoint y: 87, distance: 263.2
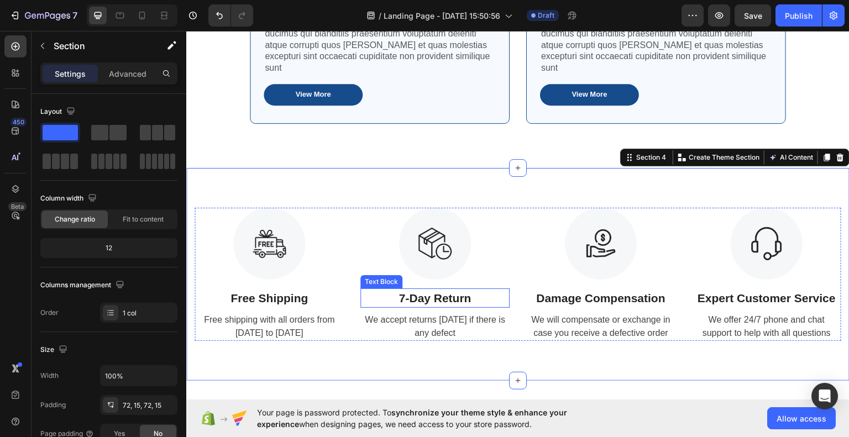
scroll to position [573, 0]
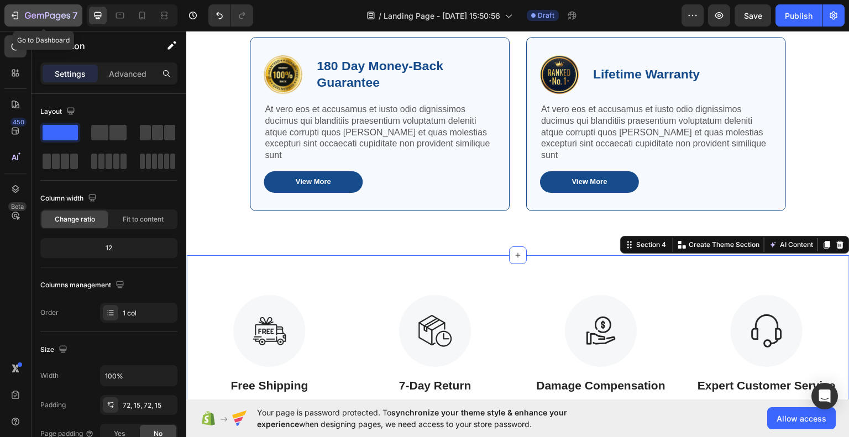
click at [13, 17] on icon "button" at bounding box center [14, 15] width 11 height 11
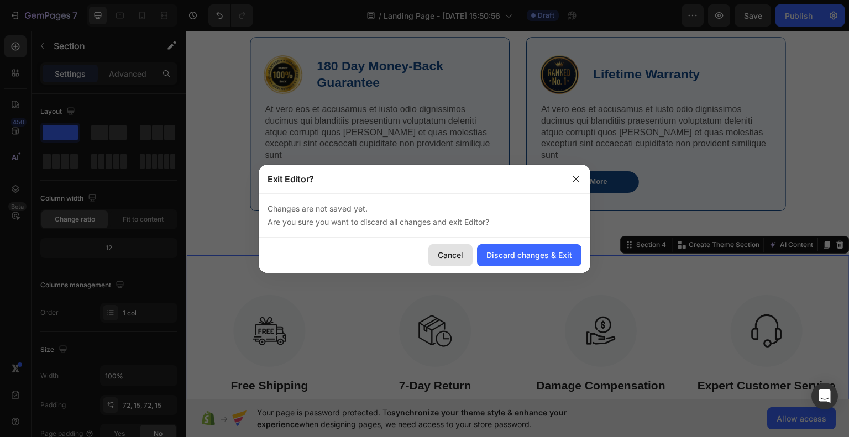
click at [465, 255] on button "Cancel" at bounding box center [450, 255] width 44 height 22
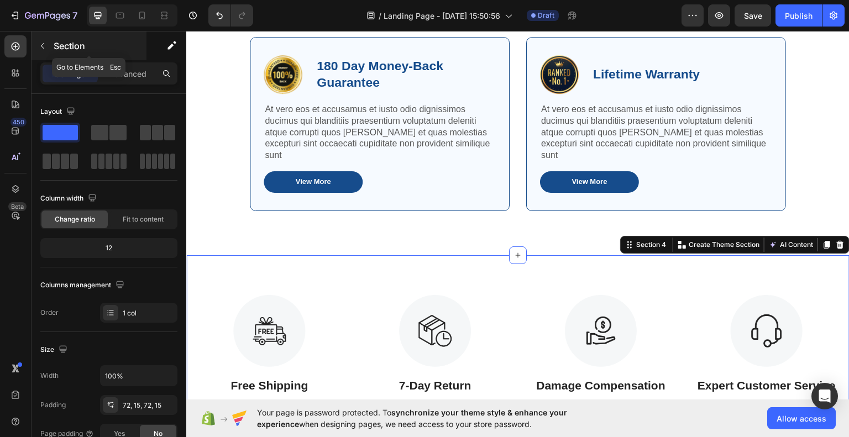
click at [34, 49] on button "button" at bounding box center [43, 46] width 18 height 18
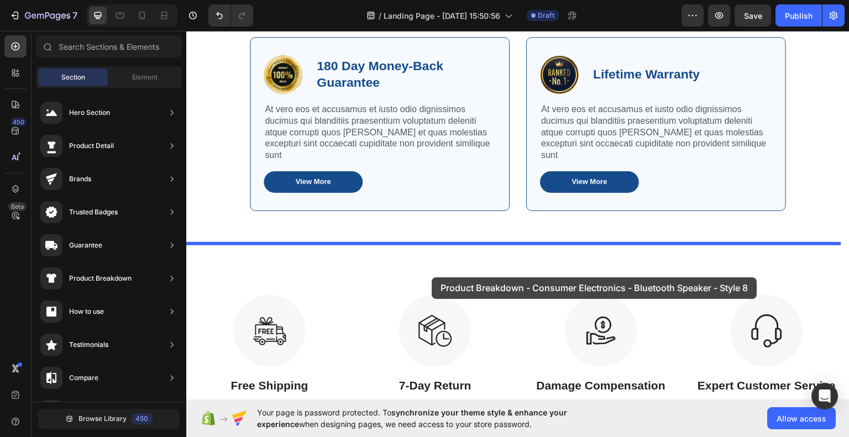
drag, startPoint x: 430, startPoint y: 330, endPoint x: 427, endPoint y: 272, distance: 57.5
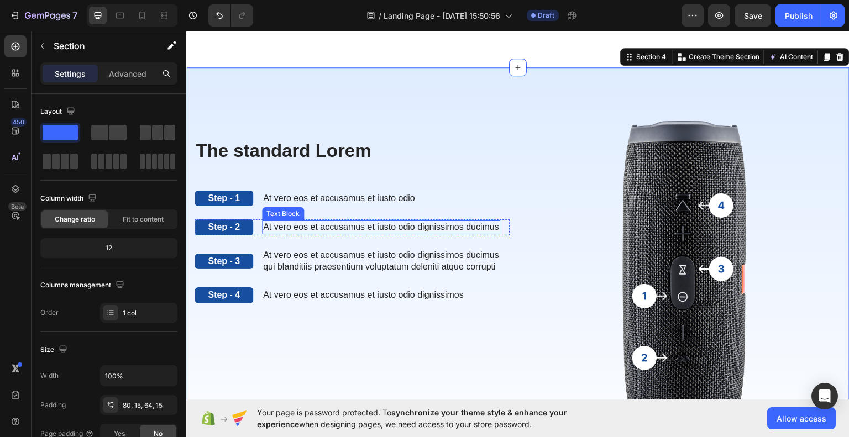
scroll to position [857, 0]
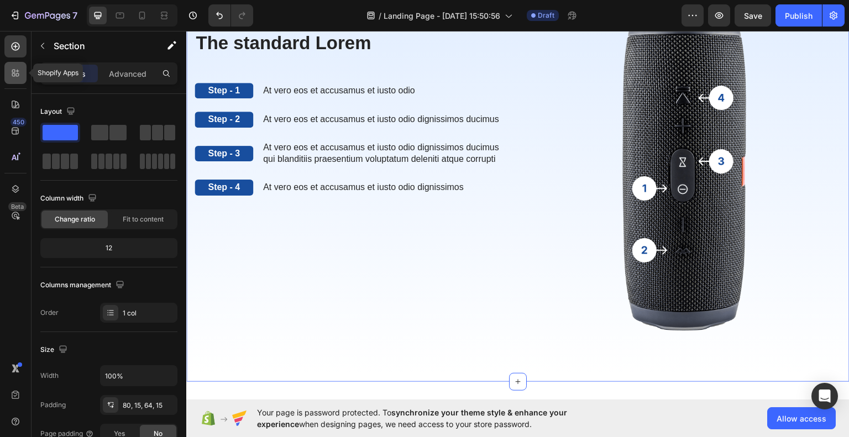
click at [16, 71] on icon at bounding box center [15, 72] width 11 height 11
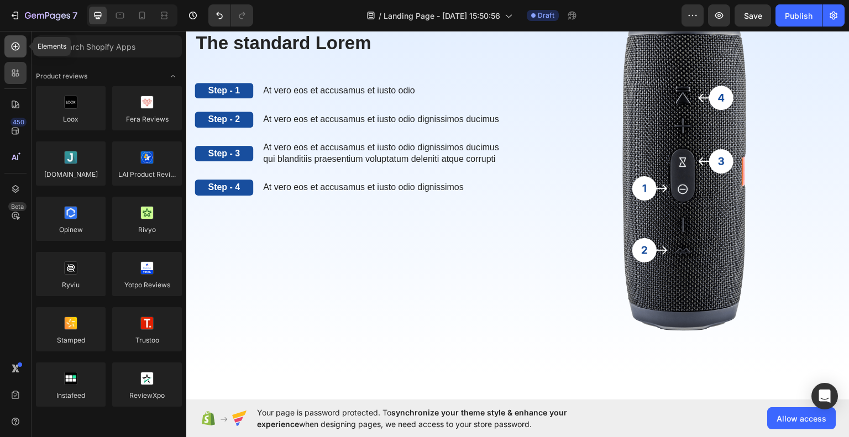
click at [14, 50] on icon at bounding box center [15, 46] width 11 height 11
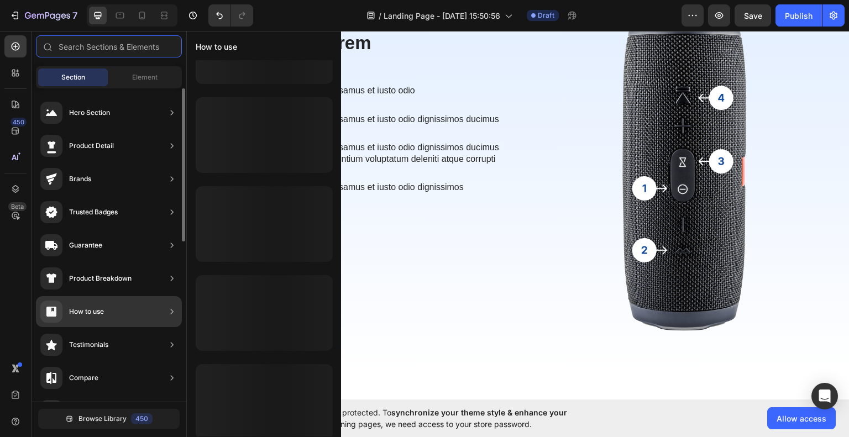
scroll to position [0, 0]
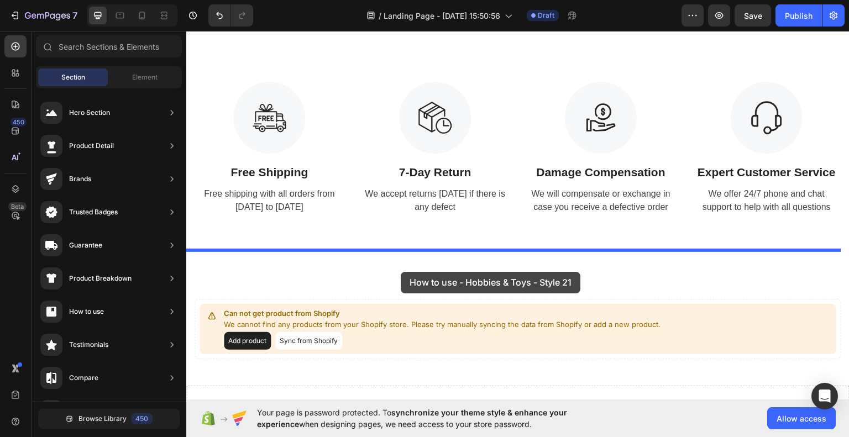
drag, startPoint x: 438, startPoint y: 137, endPoint x: 397, endPoint y: 260, distance: 130.0
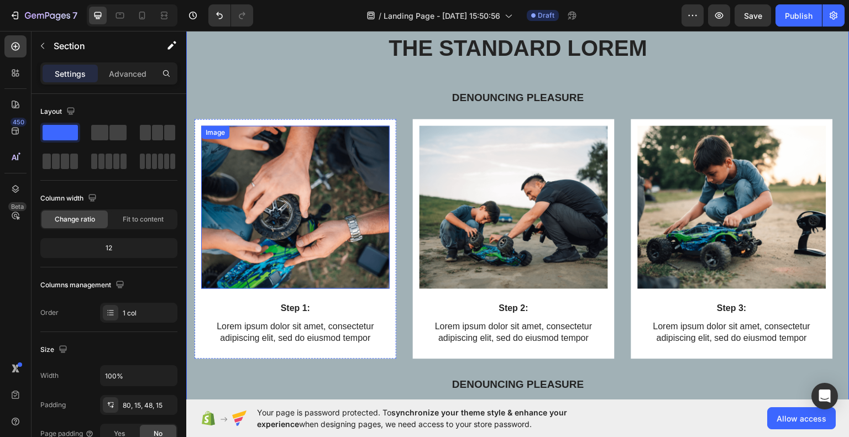
scroll to position [1433, 0]
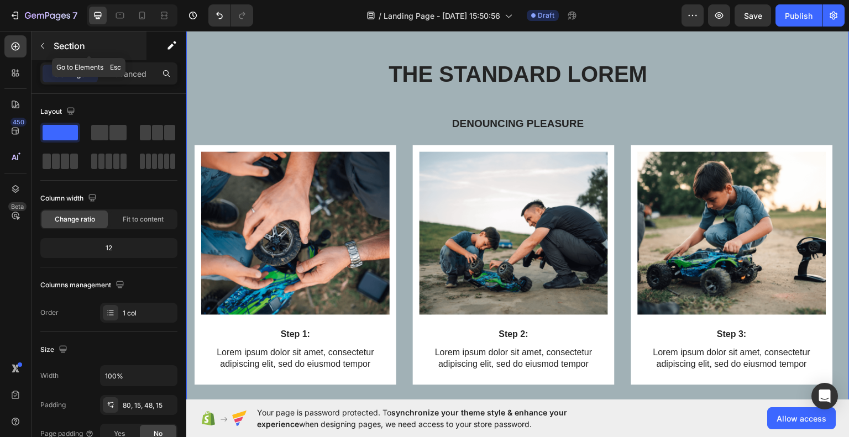
click at [42, 44] on icon "button" at bounding box center [42, 45] width 9 height 9
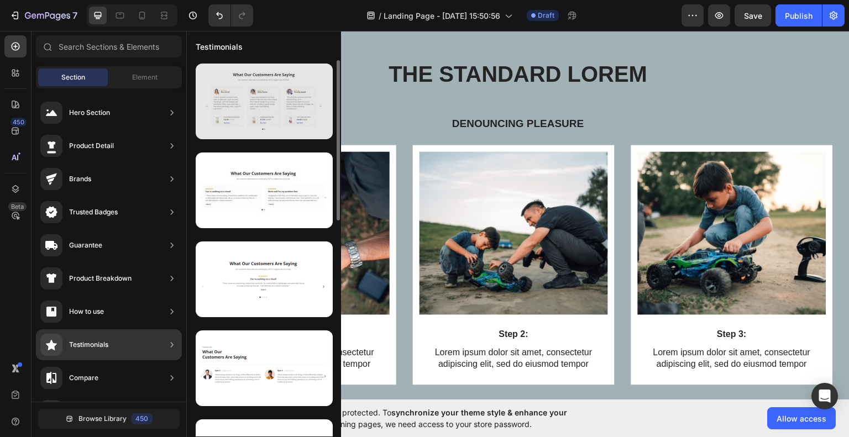
click at [256, 108] on div at bounding box center [264, 102] width 137 height 76
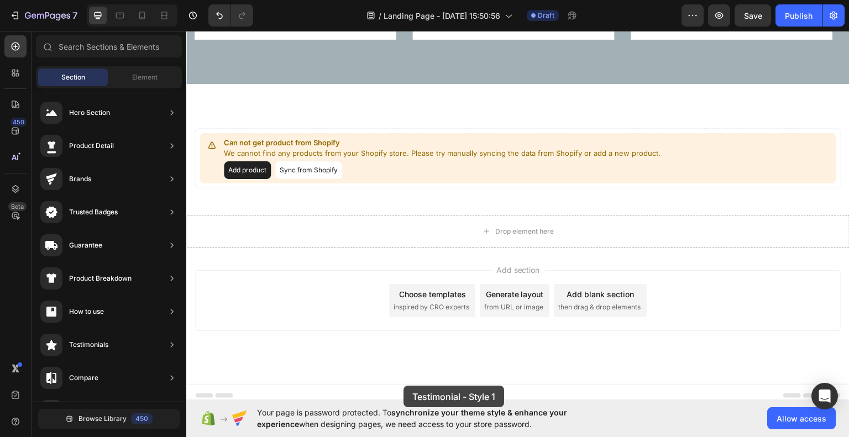
scroll to position [2071, 0]
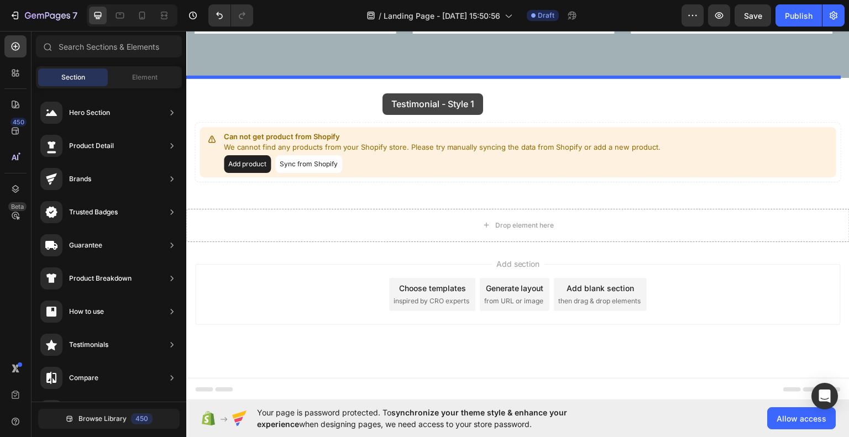
drag, startPoint x: 443, startPoint y: 138, endPoint x: 380, endPoint y: 85, distance: 82.7
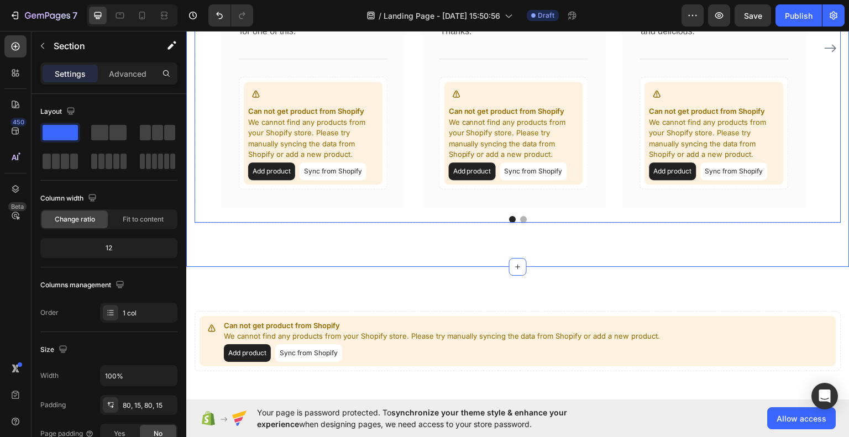
scroll to position [2458, 0]
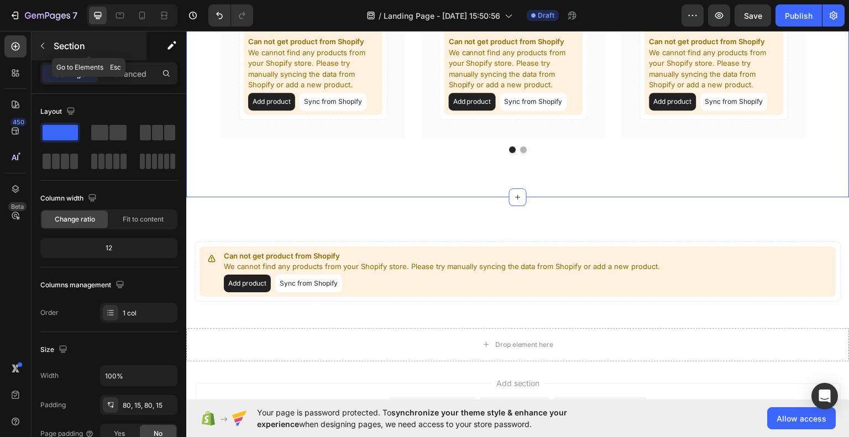
click at [45, 48] on icon "button" at bounding box center [42, 45] width 9 height 9
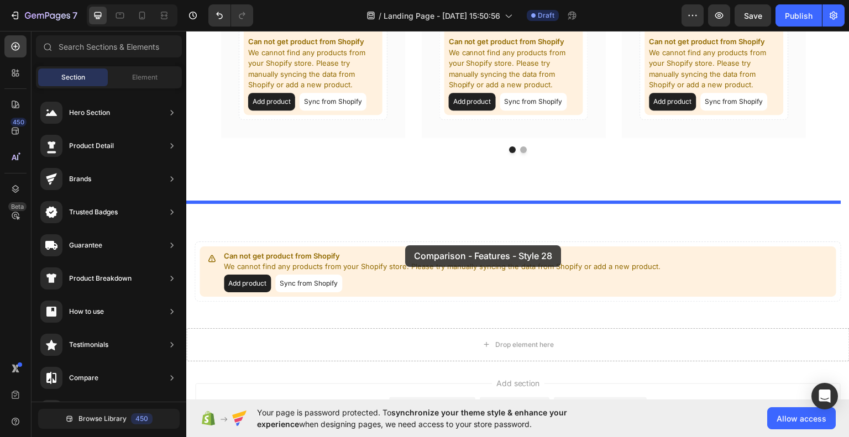
drag, startPoint x: 454, startPoint y: 129, endPoint x: 389, endPoint y: 232, distance: 121.7
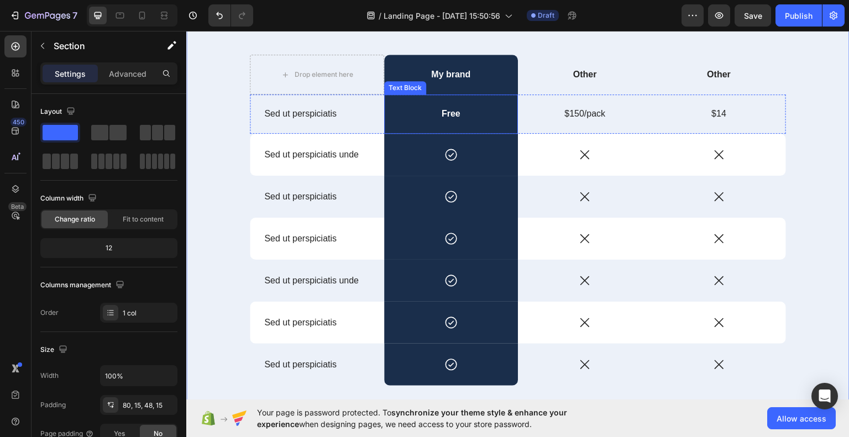
scroll to position [2756, 0]
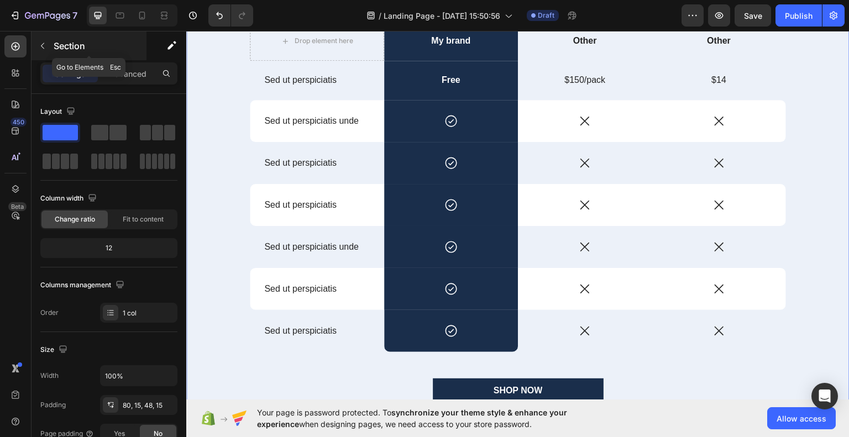
click at [44, 44] on icon "button" at bounding box center [42, 45] width 9 height 9
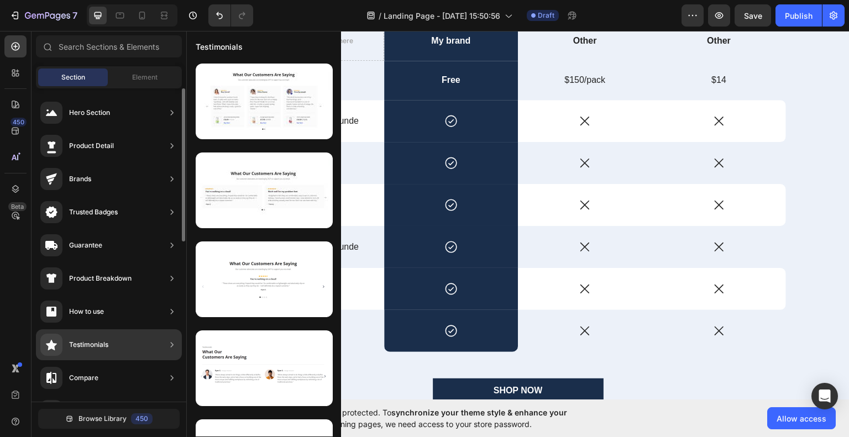
scroll to position [55, 0]
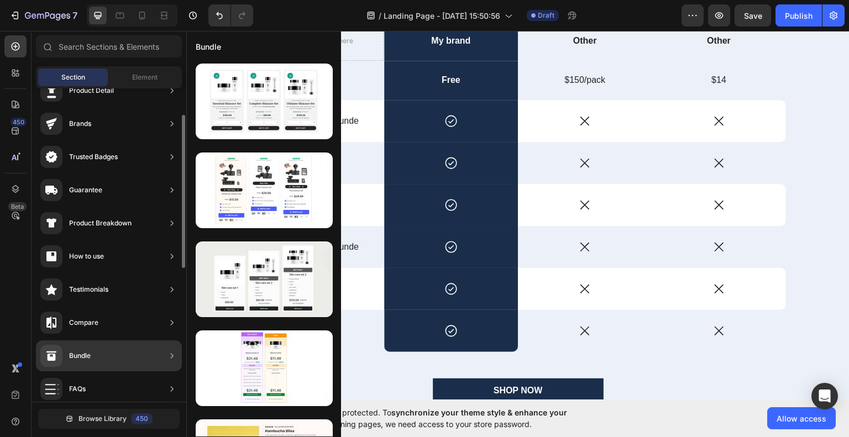
click at [116, 356] on div "Bundle" at bounding box center [109, 355] width 146 height 31
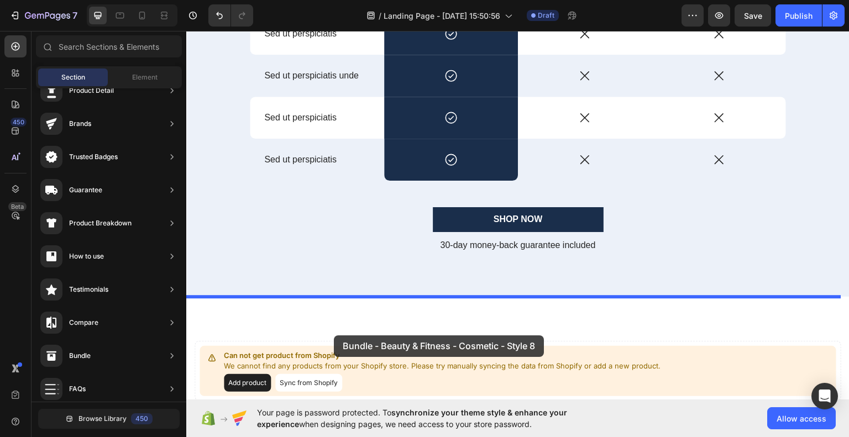
drag, startPoint x: 447, startPoint y: 137, endPoint x: 340, endPoint y: 318, distance: 210.0
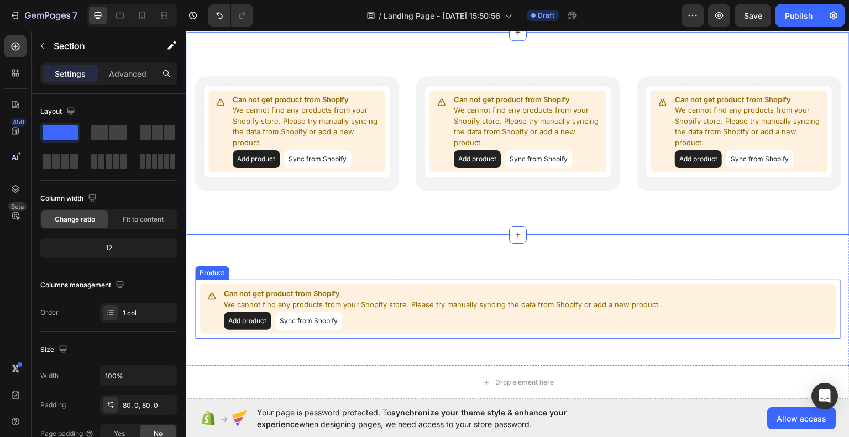
scroll to position [3265, 0]
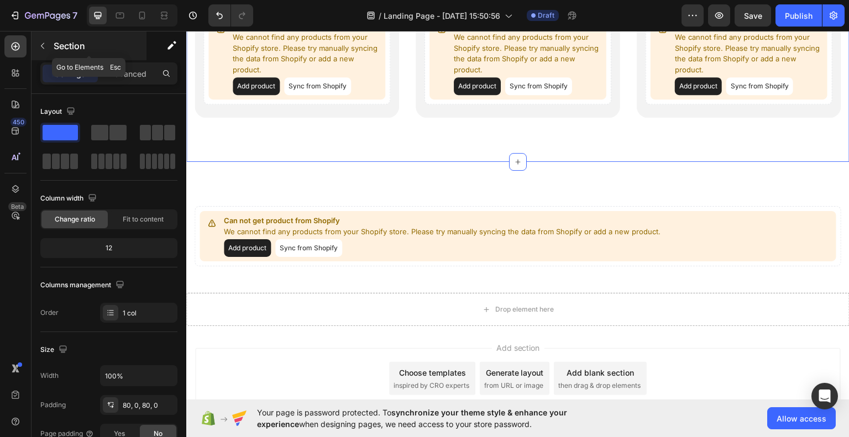
click at [44, 43] on icon "button" at bounding box center [42, 45] width 9 height 9
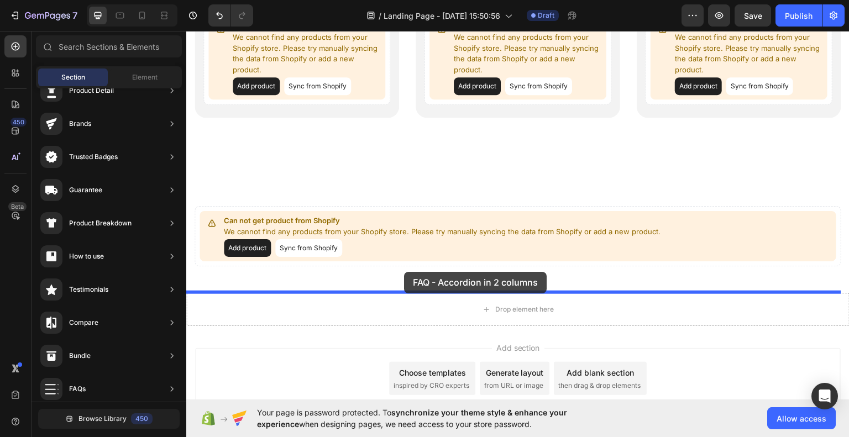
drag, startPoint x: 458, startPoint y: 399, endPoint x: 419, endPoint y: 280, distance: 125.0
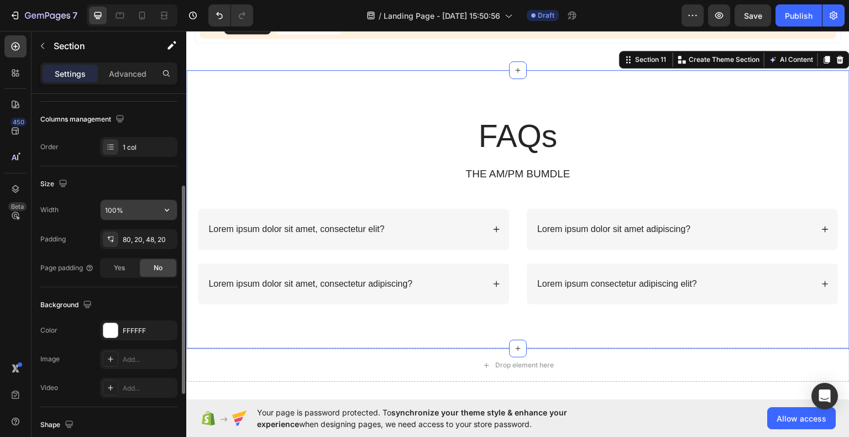
scroll to position [221, 0]
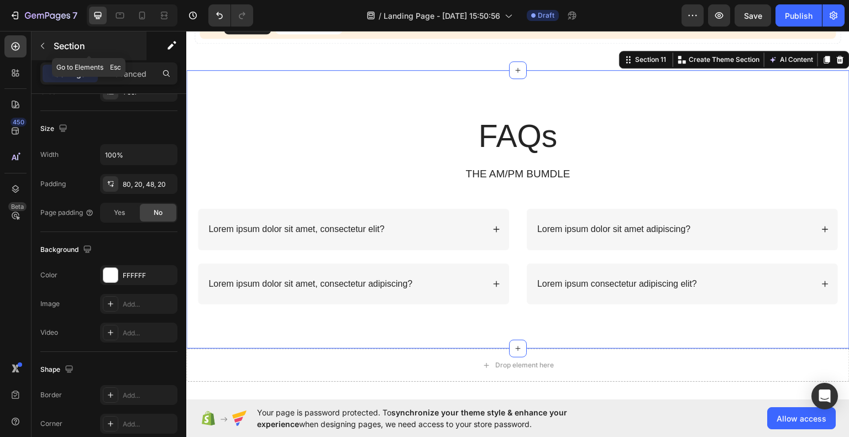
click at [41, 38] on button "button" at bounding box center [43, 46] width 18 height 18
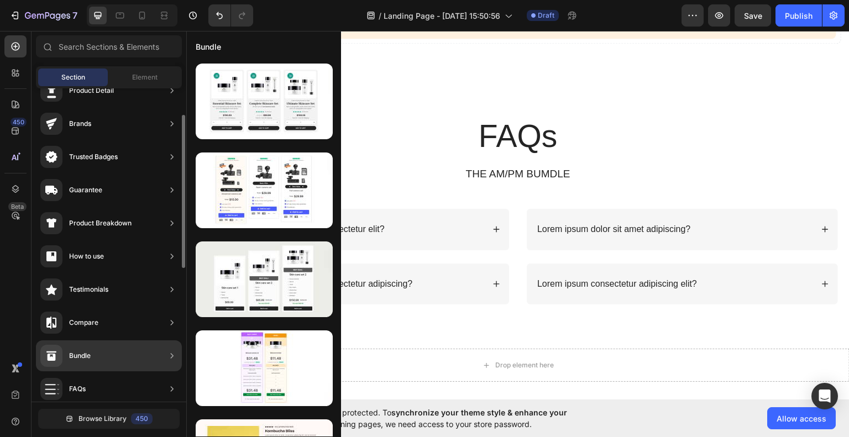
scroll to position [111, 0]
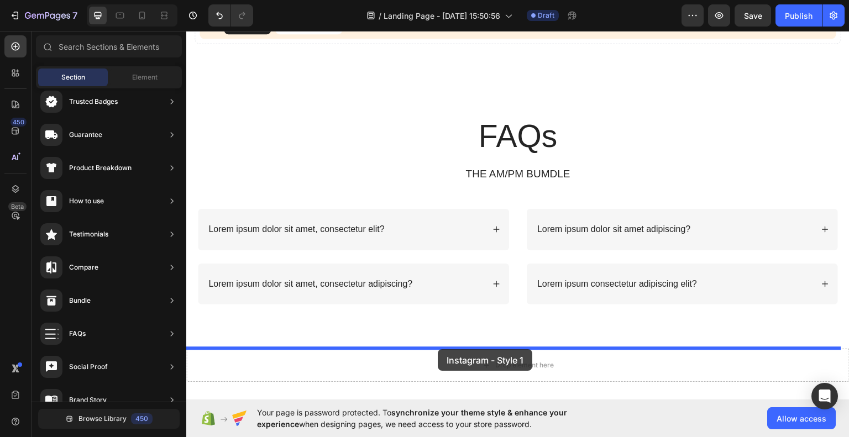
drag, startPoint x: 457, startPoint y: 137, endPoint x: 438, endPoint y: 349, distance: 213.7
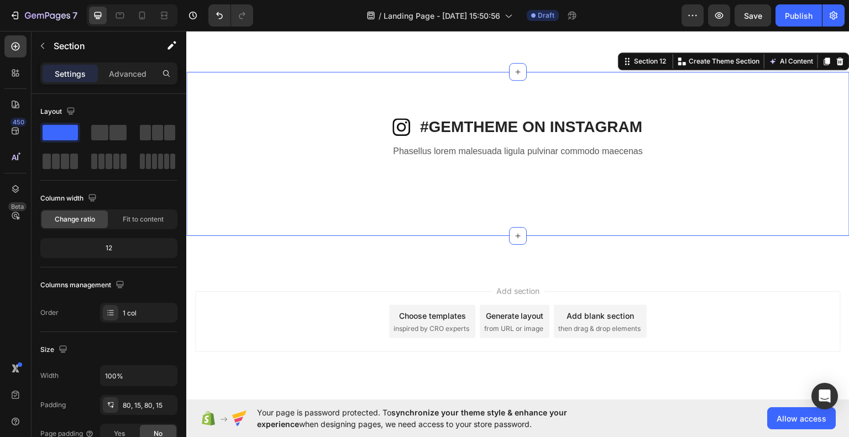
scroll to position [3766, 0]
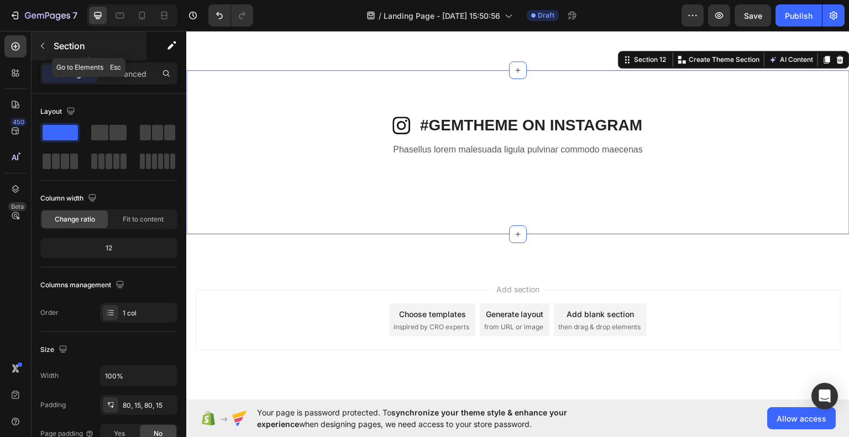
click at [41, 42] on icon "button" at bounding box center [42, 45] width 9 height 9
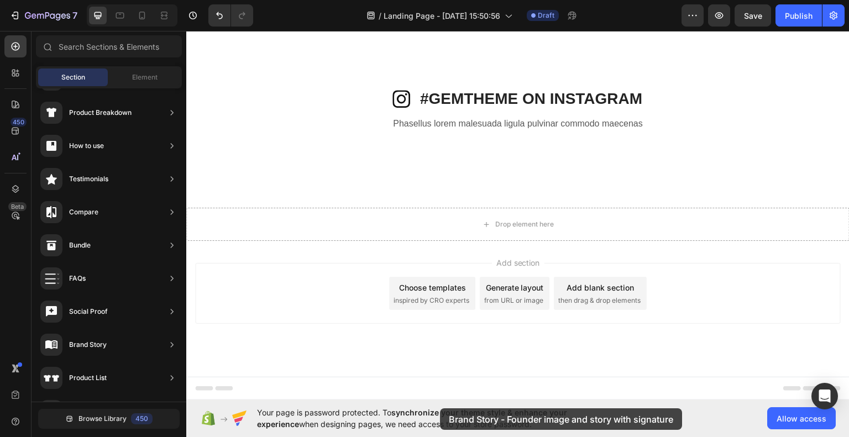
scroll to position [4040, 0]
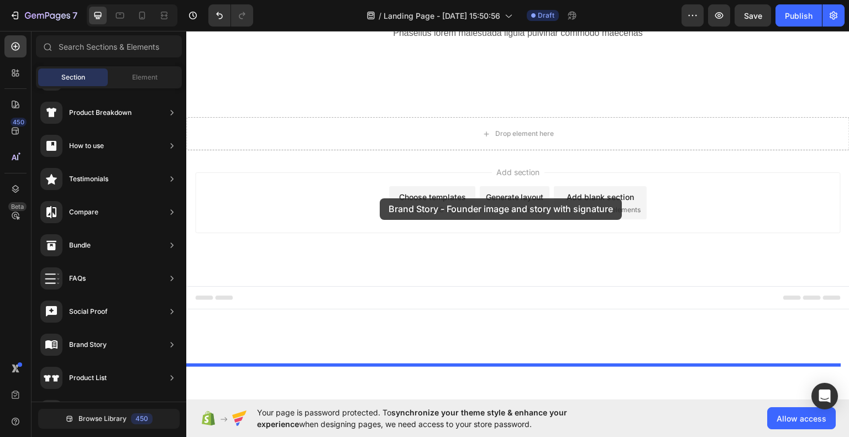
drag, startPoint x: 444, startPoint y: 148, endPoint x: 376, endPoint y: 202, distance: 87.3
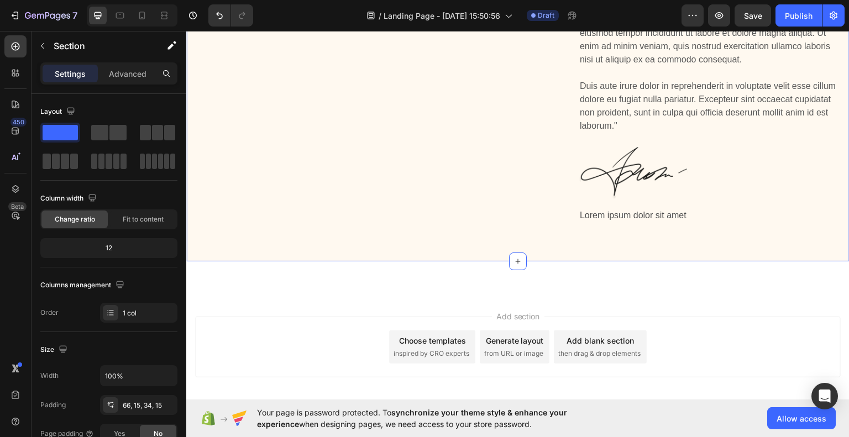
scroll to position [4179, 0]
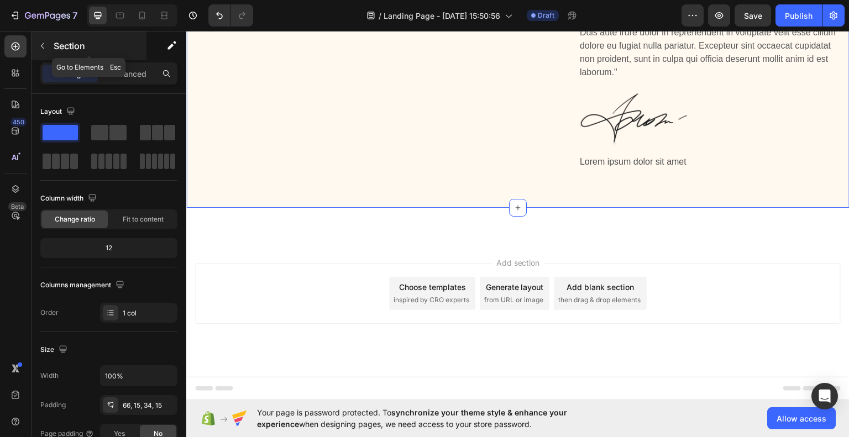
click at [46, 47] on icon "button" at bounding box center [42, 45] width 9 height 9
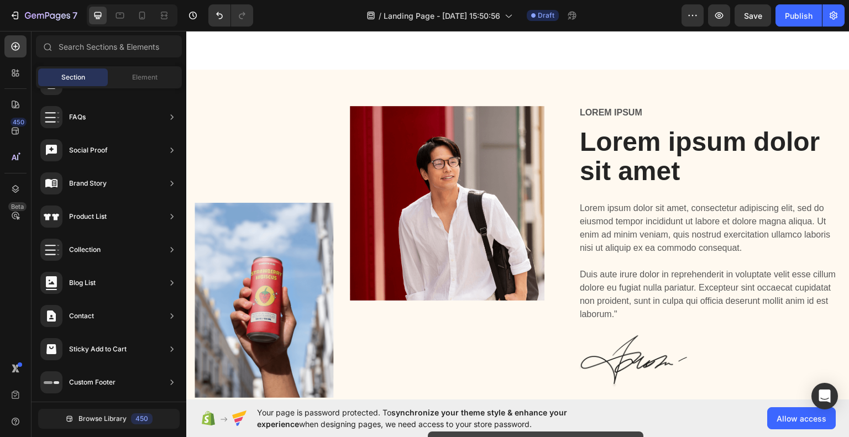
scroll to position [4420, 0]
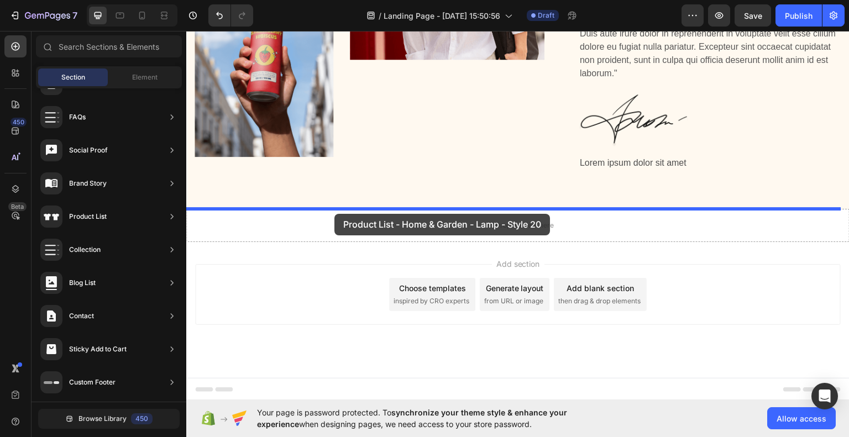
drag, startPoint x: 464, startPoint y: 148, endPoint x: 334, endPoint y: 213, distance: 145.6
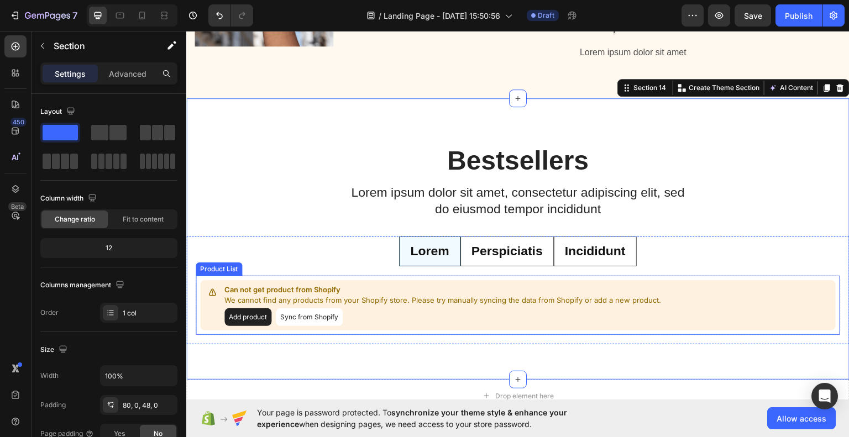
scroll to position [4645, 0]
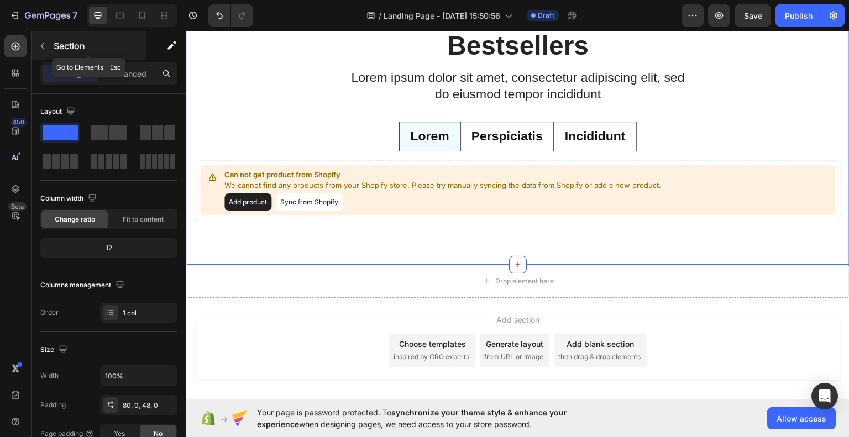
click at [46, 48] on icon "button" at bounding box center [42, 45] width 9 height 9
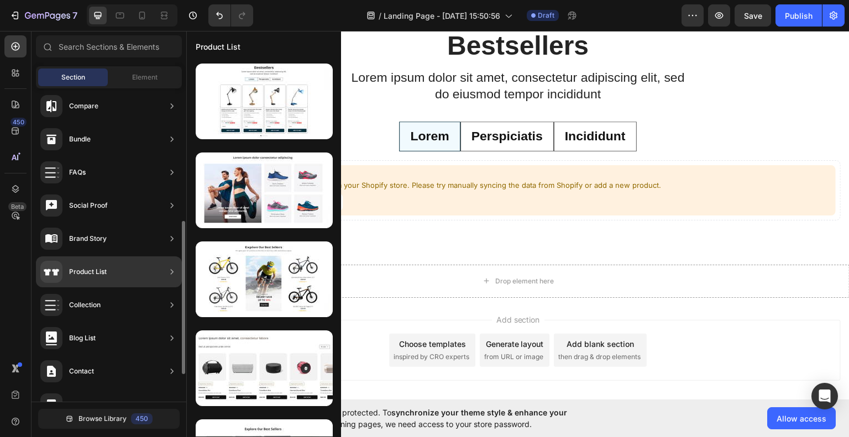
scroll to position [327, 0]
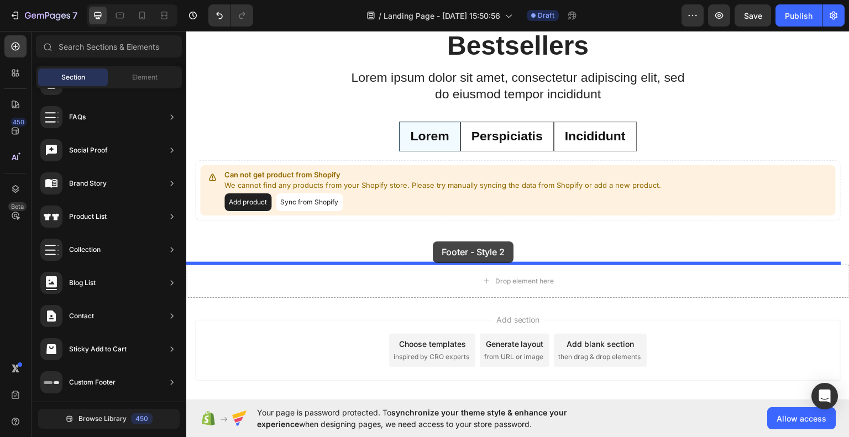
drag, startPoint x: 448, startPoint y: 224, endPoint x: 452, endPoint y: 254, distance: 29.6
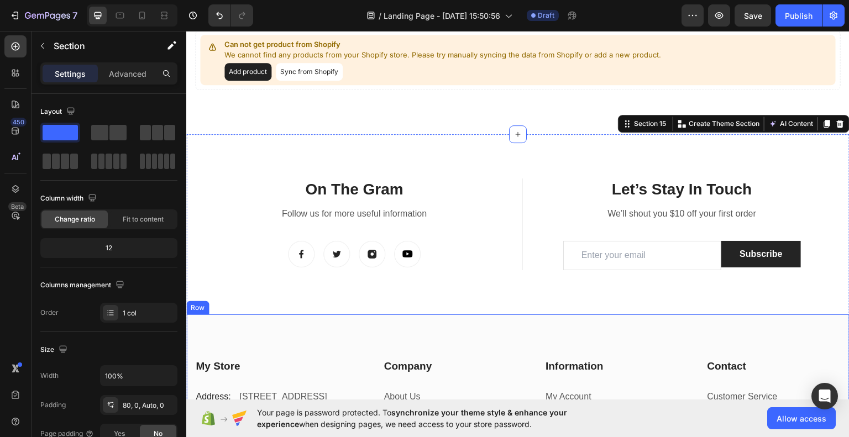
scroll to position [4729, 0]
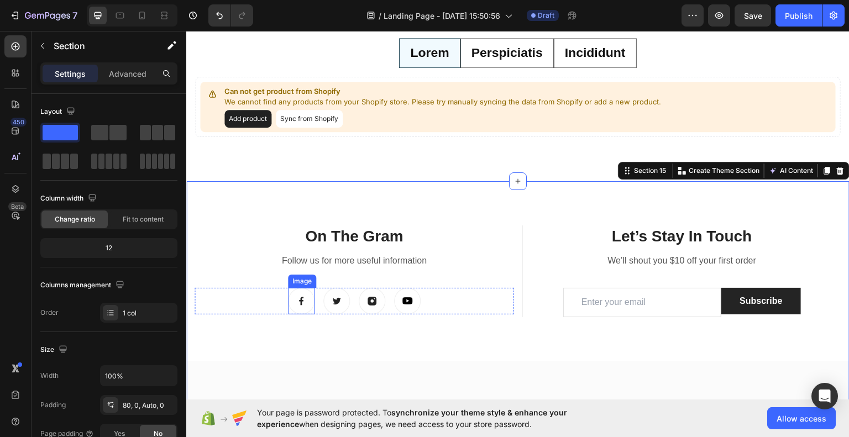
click at [298, 301] on img at bounding box center [301, 300] width 27 height 27
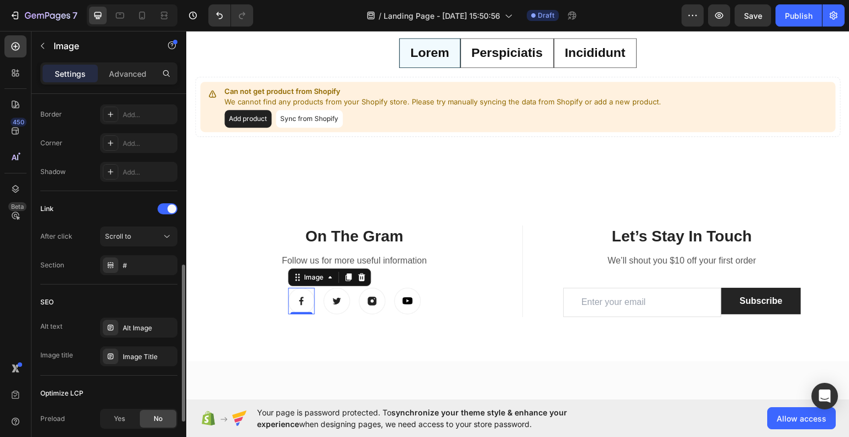
scroll to position [516, 0]
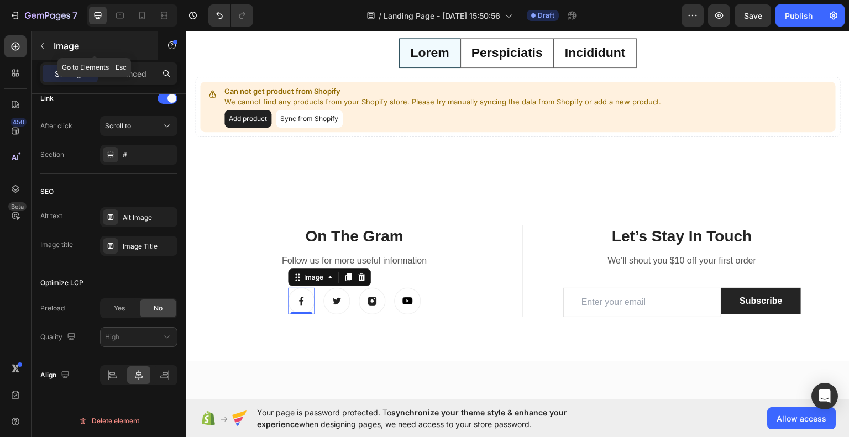
click at [39, 49] on icon "button" at bounding box center [42, 45] width 9 height 9
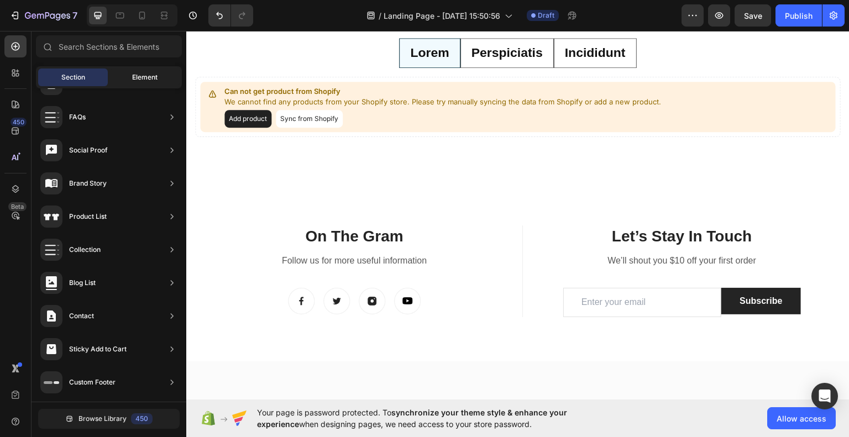
click at [133, 72] on div "Element" at bounding box center [145, 78] width 70 height 18
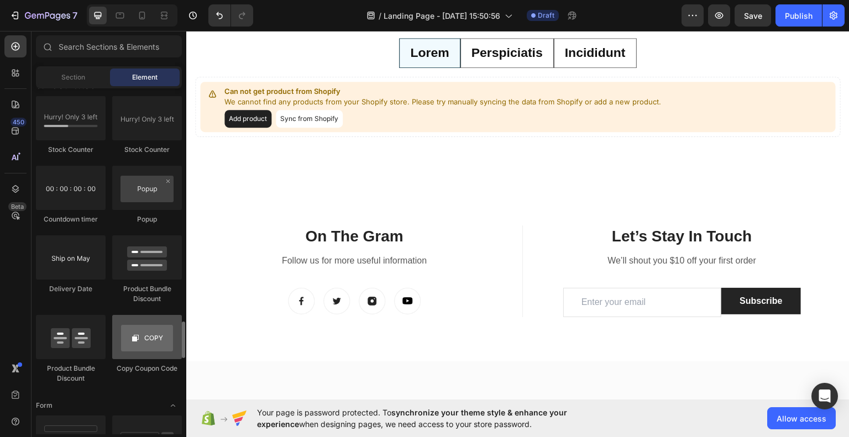
scroll to position [2266, 0]
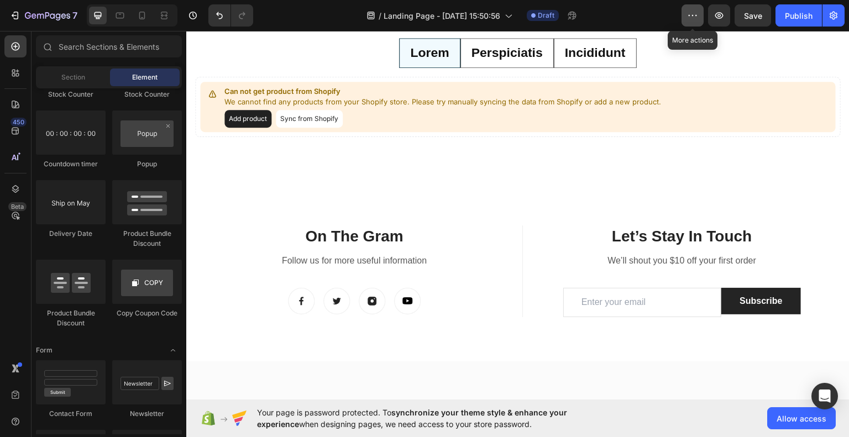
click at [692, 17] on icon "button" at bounding box center [692, 15] width 11 height 11
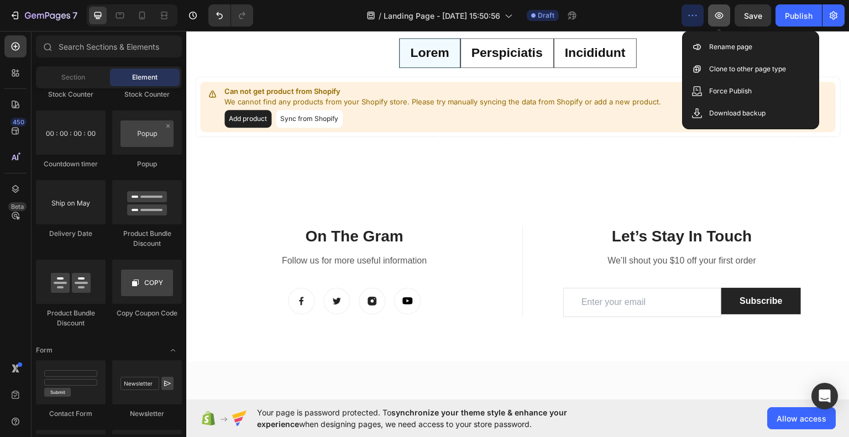
click at [722, 15] on icon "button" at bounding box center [718, 15] width 11 height 11
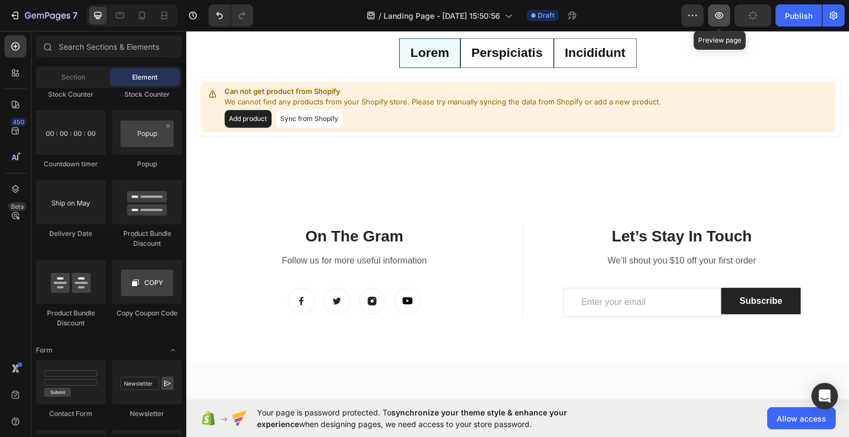
click at [721, 17] on icon "button" at bounding box center [718, 15] width 11 height 11
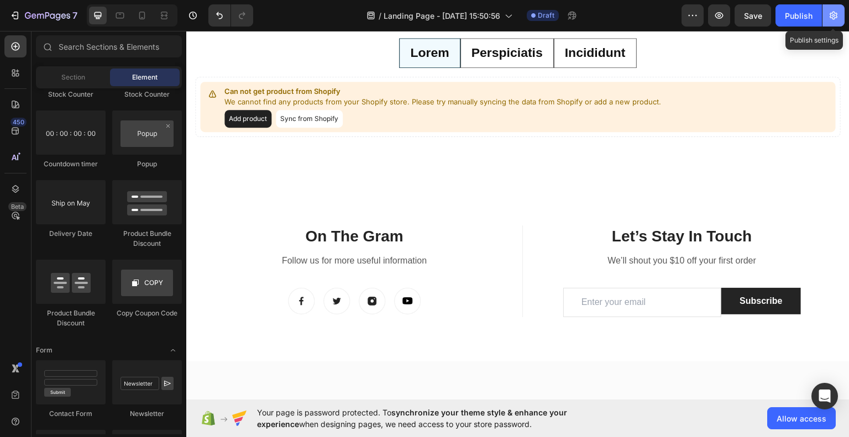
click at [831, 17] on icon "button" at bounding box center [833, 15] width 11 height 11
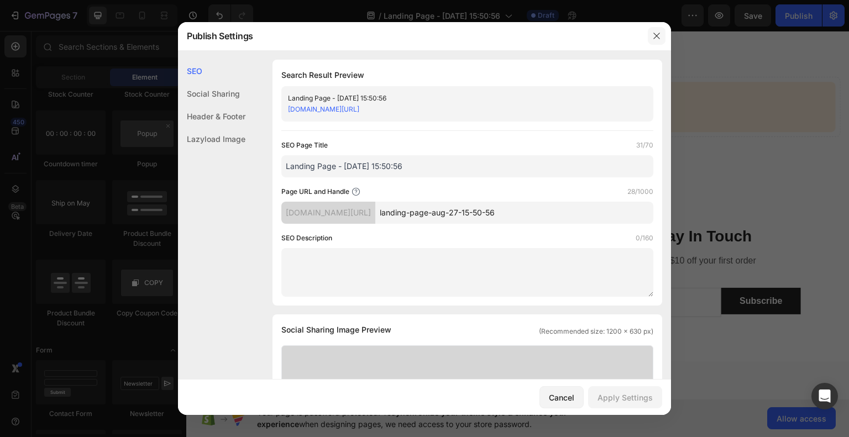
click at [655, 34] on icon "button" at bounding box center [656, 36] width 6 height 6
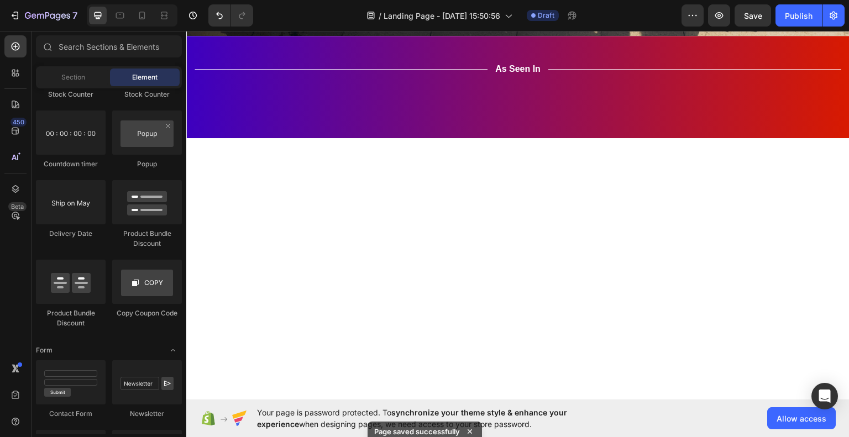
scroll to position [8, 0]
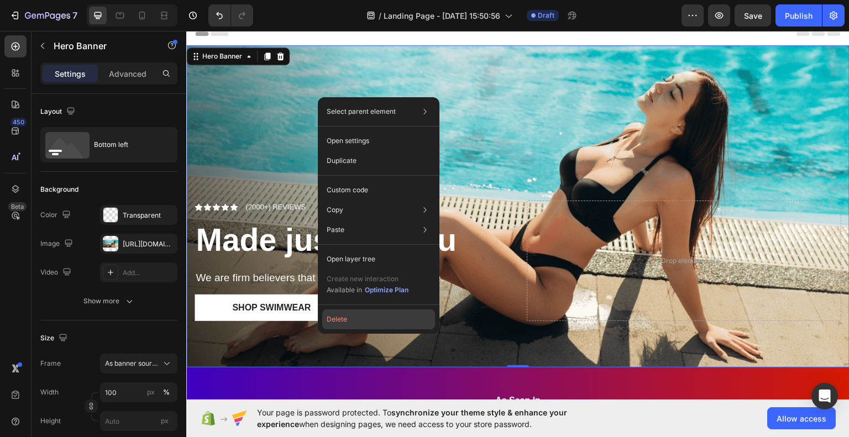
drag, startPoint x: 337, startPoint y: 320, endPoint x: 182, endPoint y: 137, distance: 239.6
click at [337, 320] on button "Delete" at bounding box center [378, 319] width 113 height 20
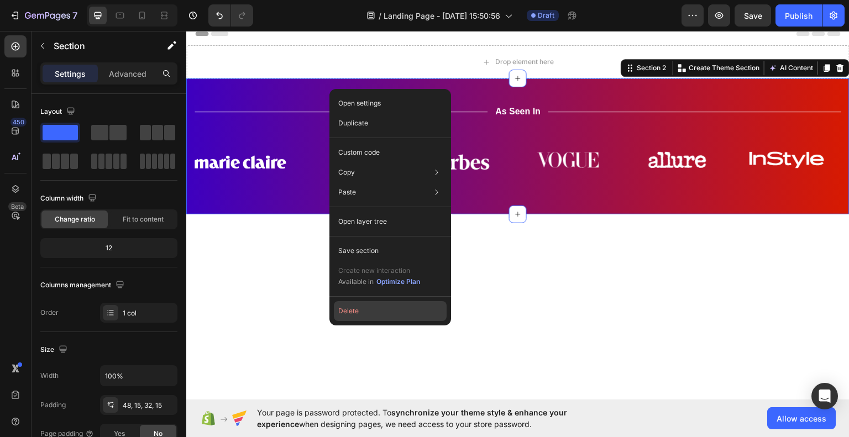
click at [351, 307] on button "Delete" at bounding box center [390, 311] width 113 height 20
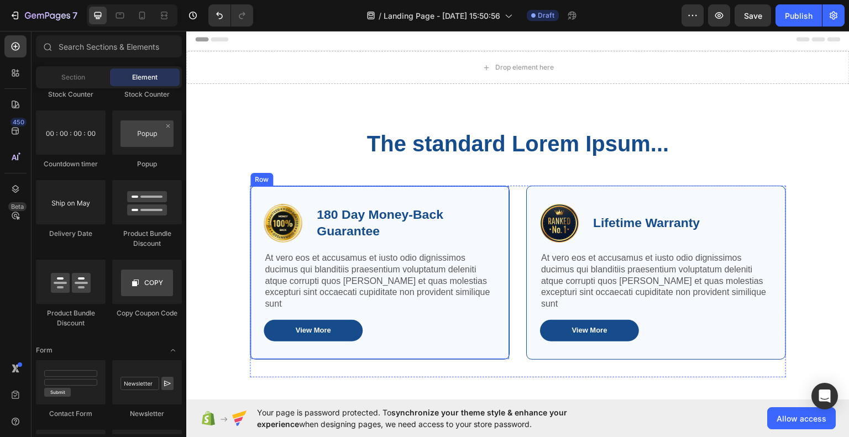
scroll to position [0, 0]
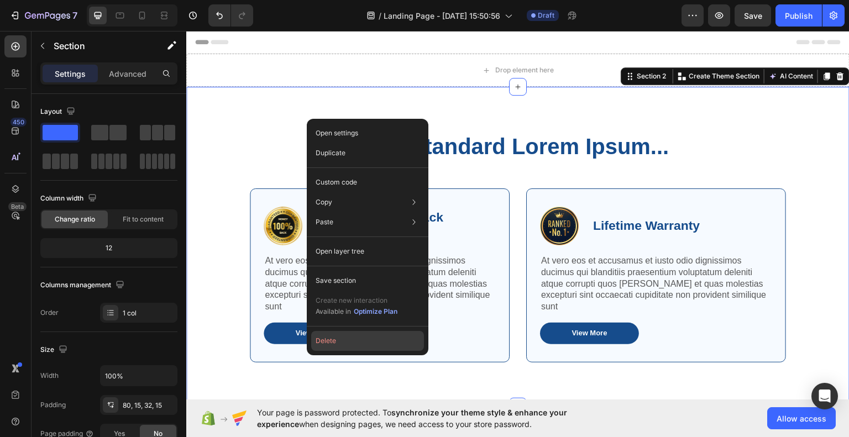
drag, startPoint x: 336, startPoint y: 335, endPoint x: 154, endPoint y: 298, distance: 186.2
click at [336, 335] on button "Delete" at bounding box center [367, 341] width 113 height 20
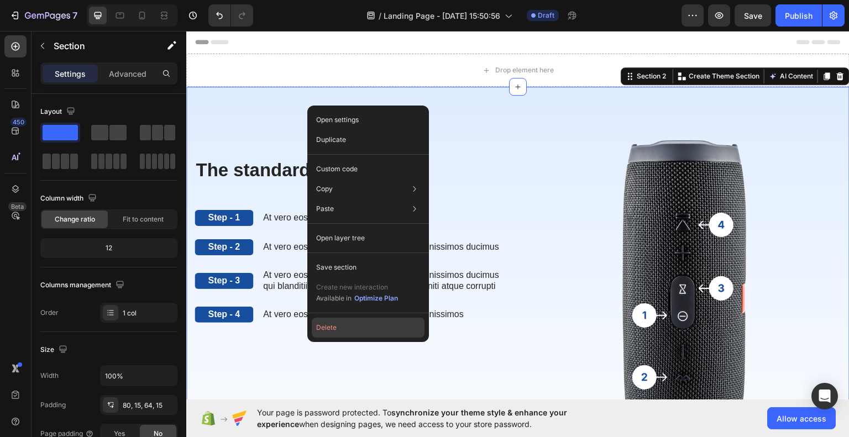
click at [326, 329] on button "Delete" at bounding box center [368, 328] width 113 height 20
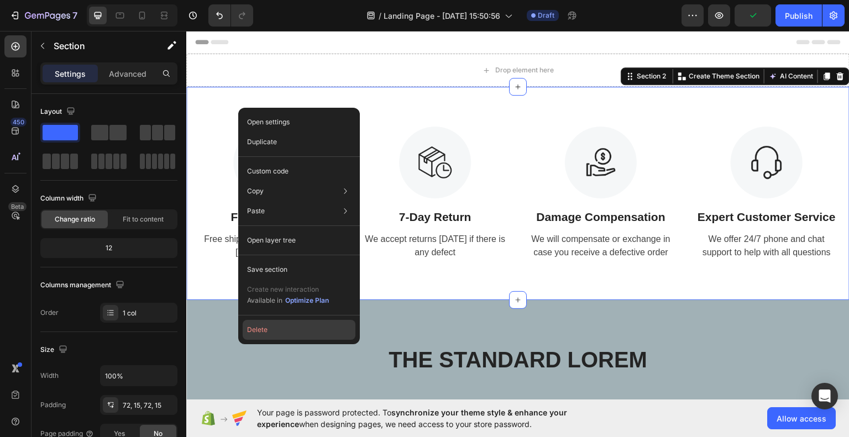
click at [259, 335] on button "Delete" at bounding box center [299, 330] width 113 height 20
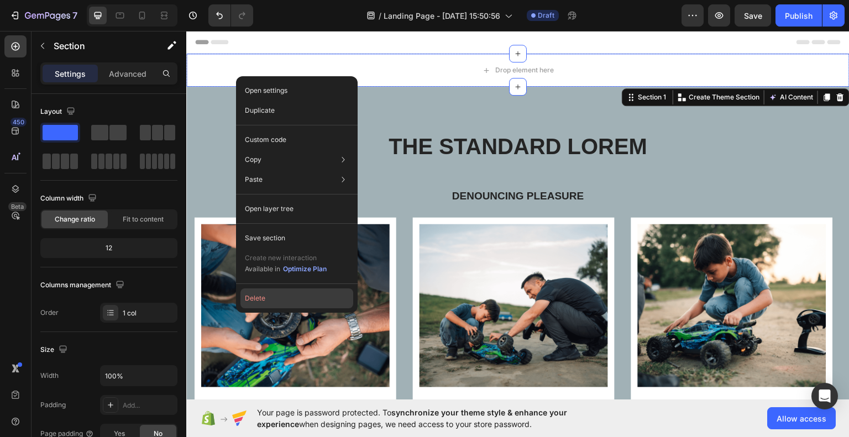
click at [271, 296] on button "Delete" at bounding box center [296, 298] width 113 height 20
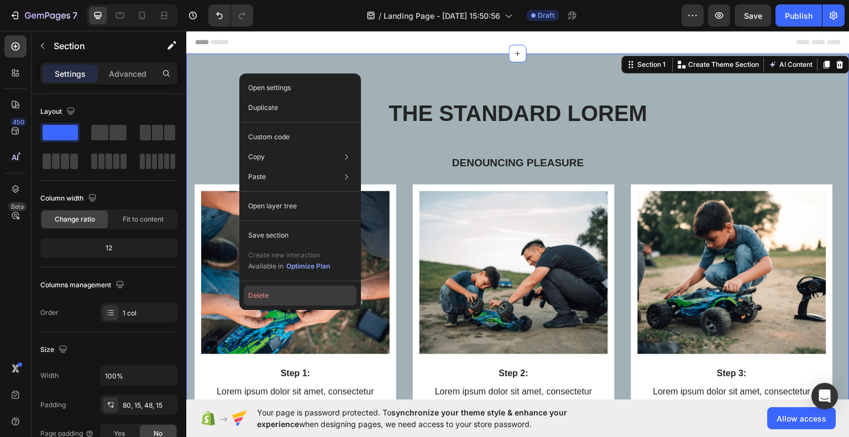
drag, startPoint x: 264, startPoint y: 293, endPoint x: 126, endPoint y: 183, distance: 176.6
click at [264, 293] on button "Delete" at bounding box center [300, 296] width 113 height 20
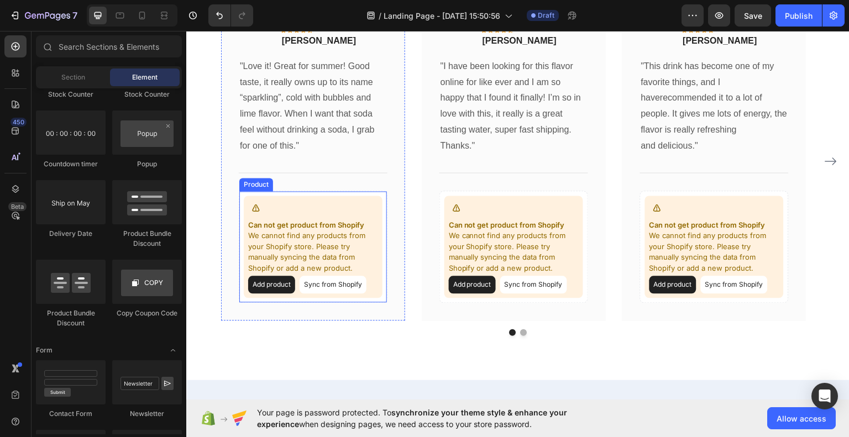
scroll to position [101, 0]
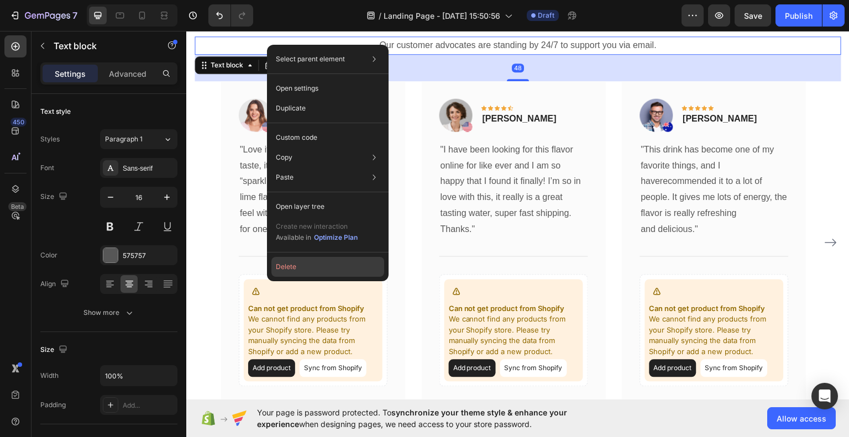
click at [316, 265] on button "Delete" at bounding box center [327, 267] width 113 height 20
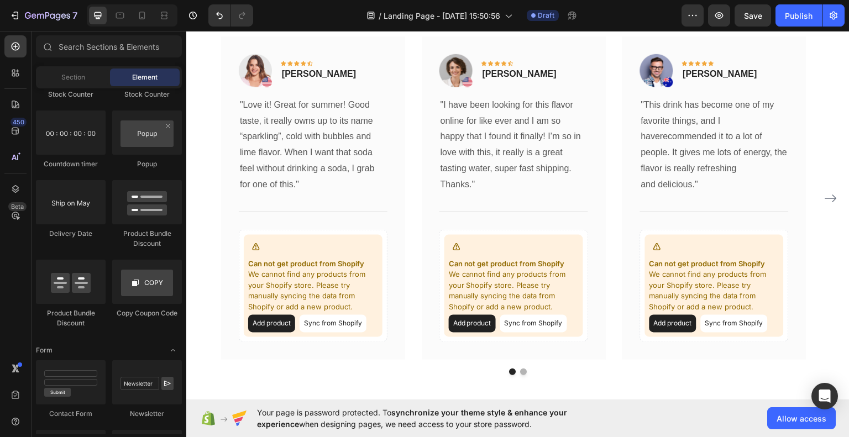
scroll to position [56, 0]
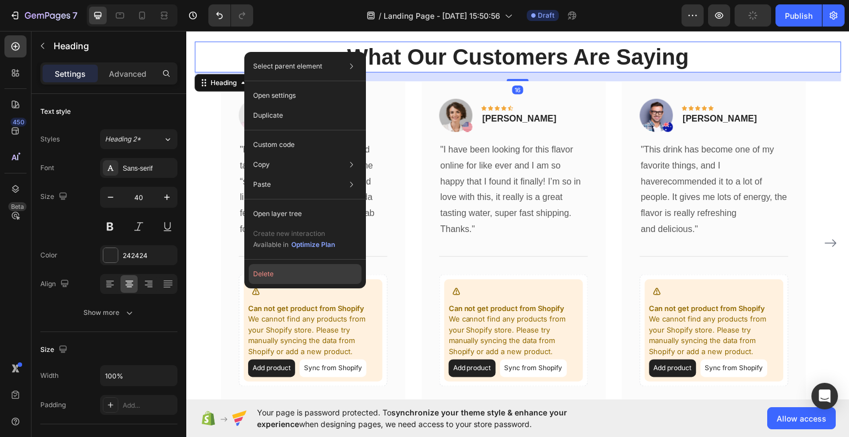
click at [286, 277] on button "Delete" at bounding box center [305, 274] width 113 height 20
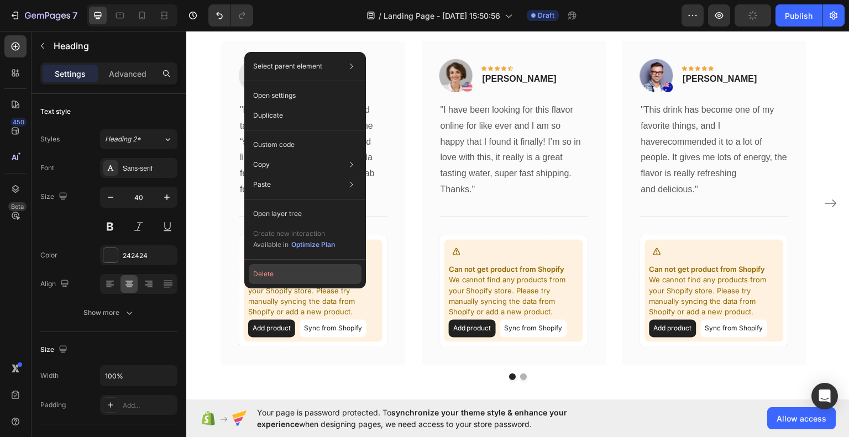
scroll to position [17, 0]
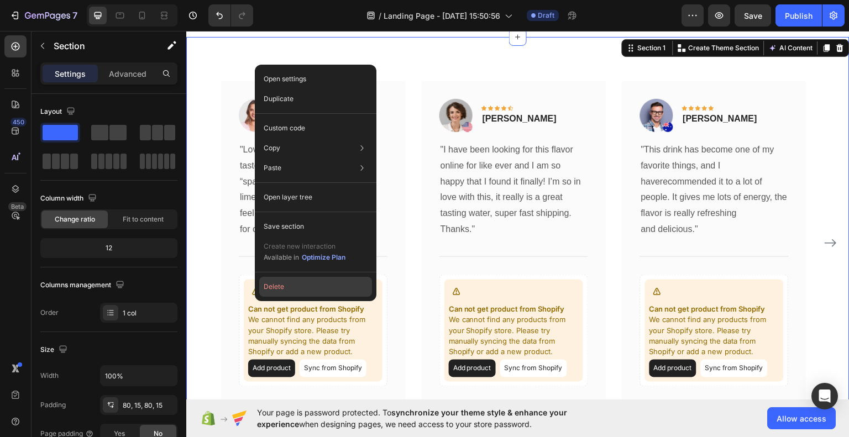
click at [274, 289] on button "Delete" at bounding box center [315, 287] width 113 height 20
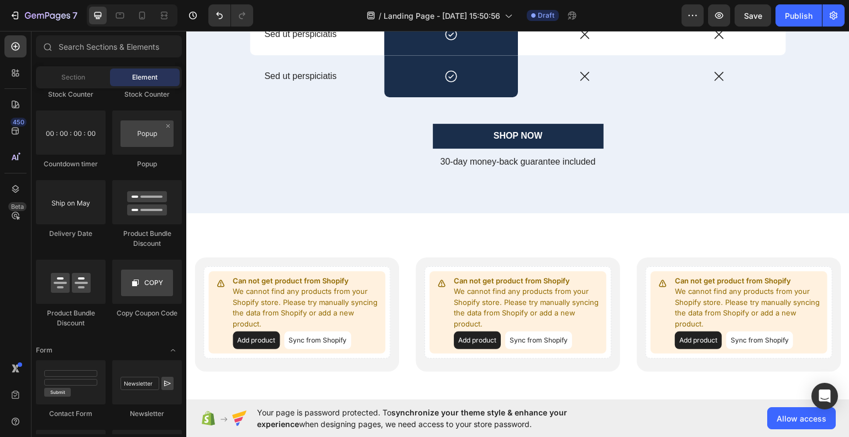
scroll to position [0, 0]
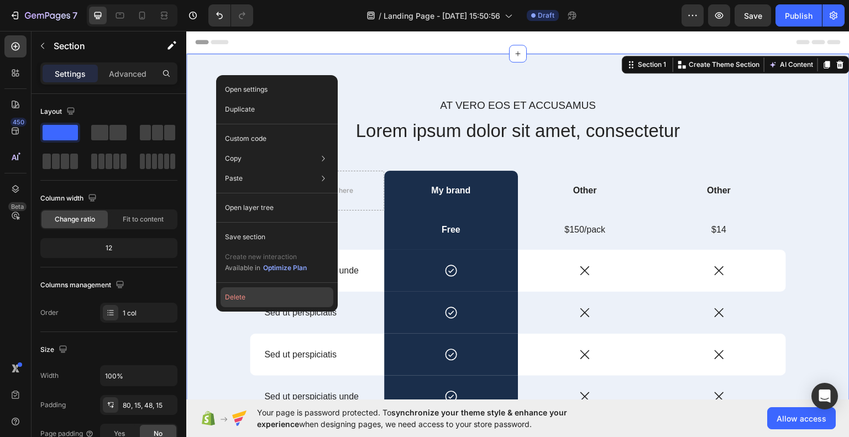
click at [235, 296] on button "Delete" at bounding box center [277, 297] width 113 height 20
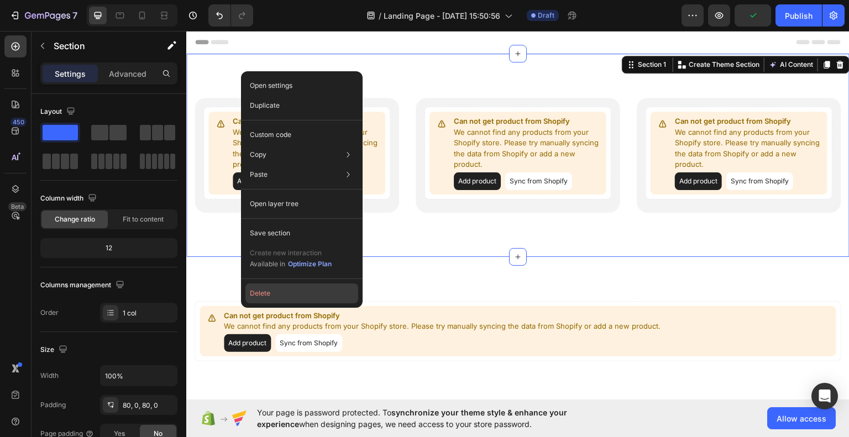
click at [271, 288] on button "Delete" at bounding box center [301, 294] width 113 height 20
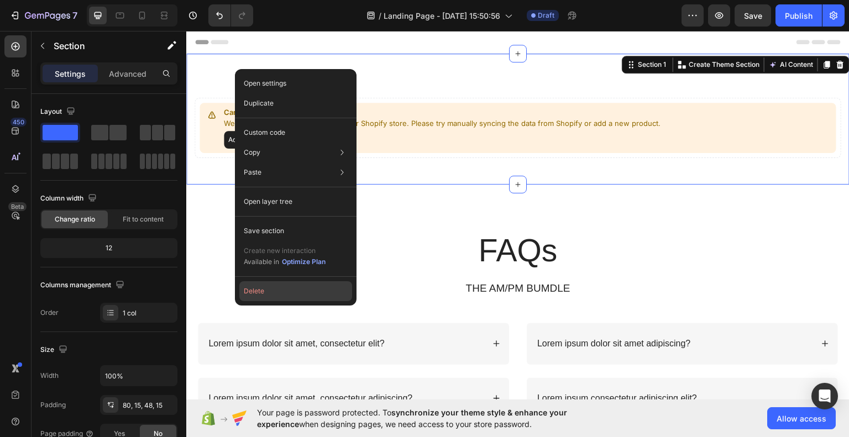
click at [257, 291] on button "Delete" at bounding box center [295, 291] width 113 height 20
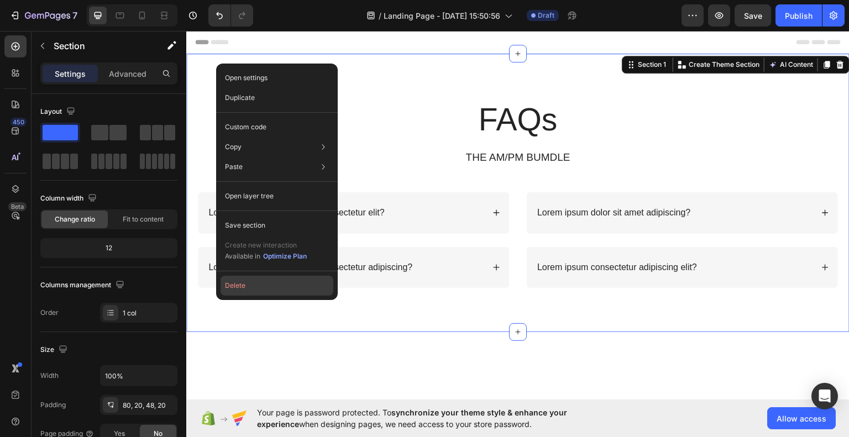
click at [239, 284] on button "Delete" at bounding box center [277, 286] width 113 height 20
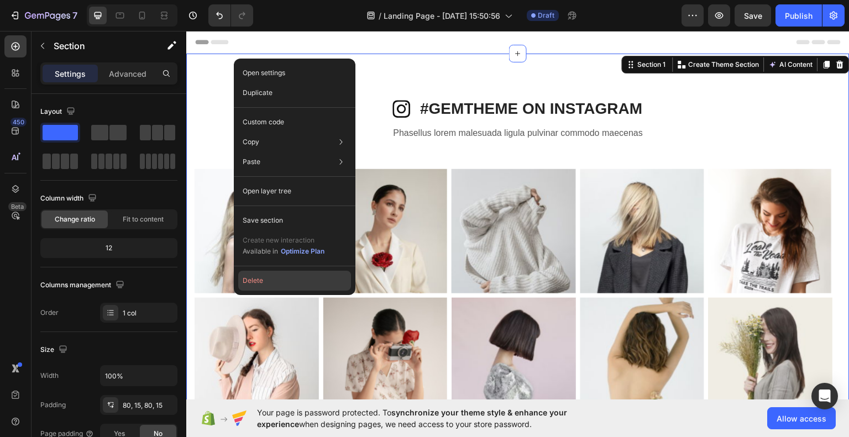
click at [251, 282] on button "Delete" at bounding box center [294, 281] width 113 height 20
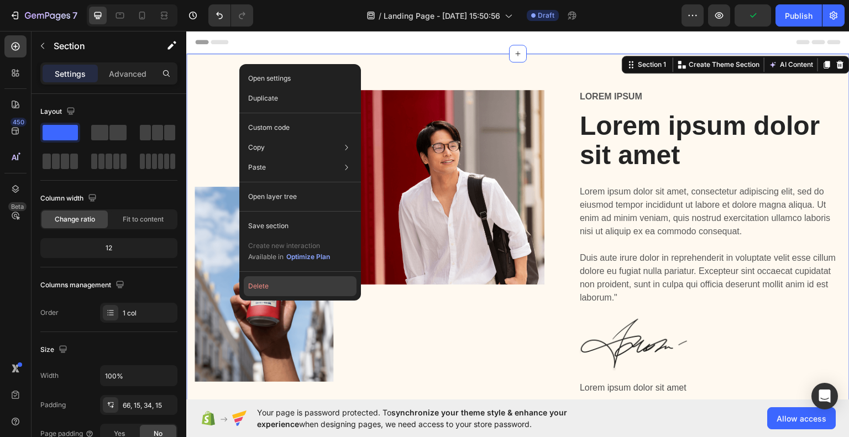
click at [281, 284] on button "Delete" at bounding box center [300, 286] width 113 height 20
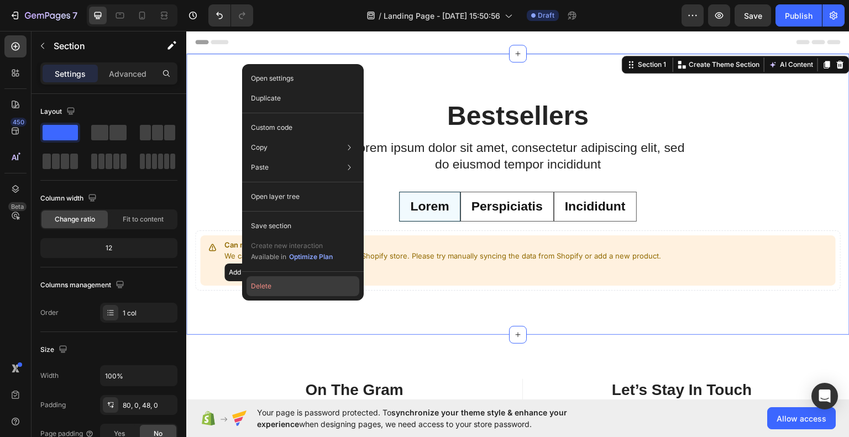
click at [258, 284] on button "Delete" at bounding box center [302, 286] width 113 height 20
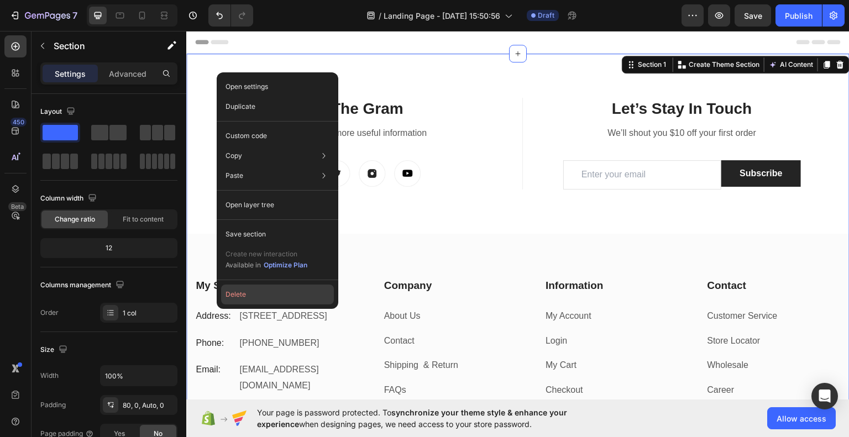
drag, startPoint x: 256, startPoint y: 291, endPoint x: 112, endPoint y: 205, distance: 167.8
click at [256, 291] on button "Delete" at bounding box center [277, 295] width 113 height 20
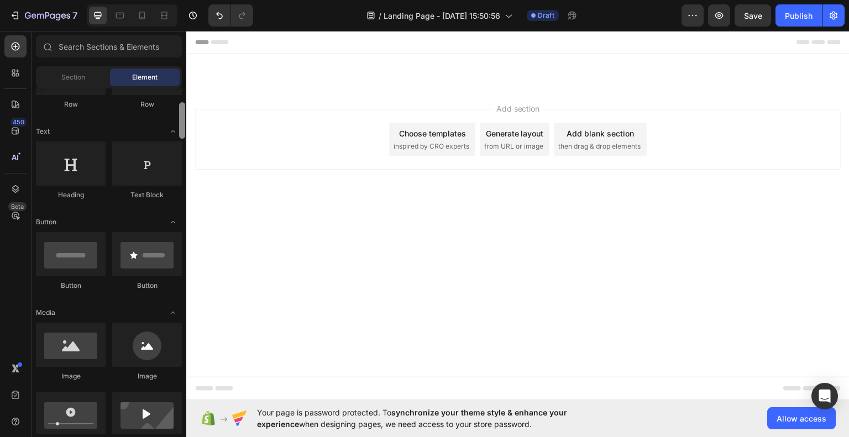
drag, startPoint x: 369, startPoint y: 241, endPoint x: 191, endPoint y: 84, distance: 237.3
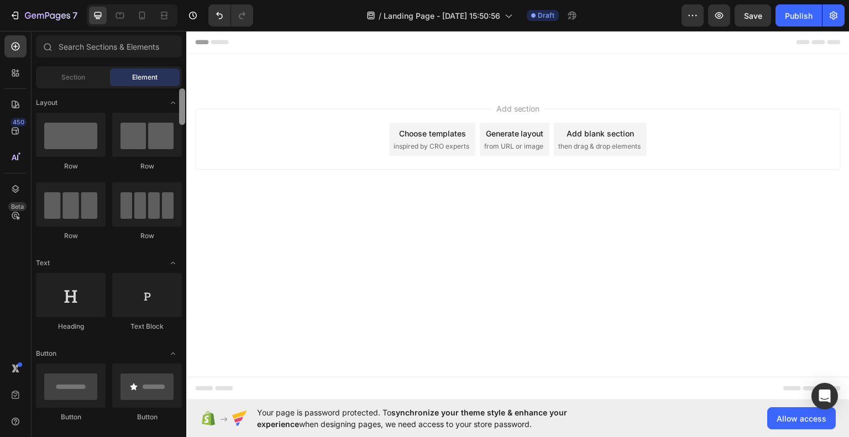
click at [183, 81] on div "Section Element" at bounding box center [109, 77] width 155 height 22
